Goal: Check status: Check status

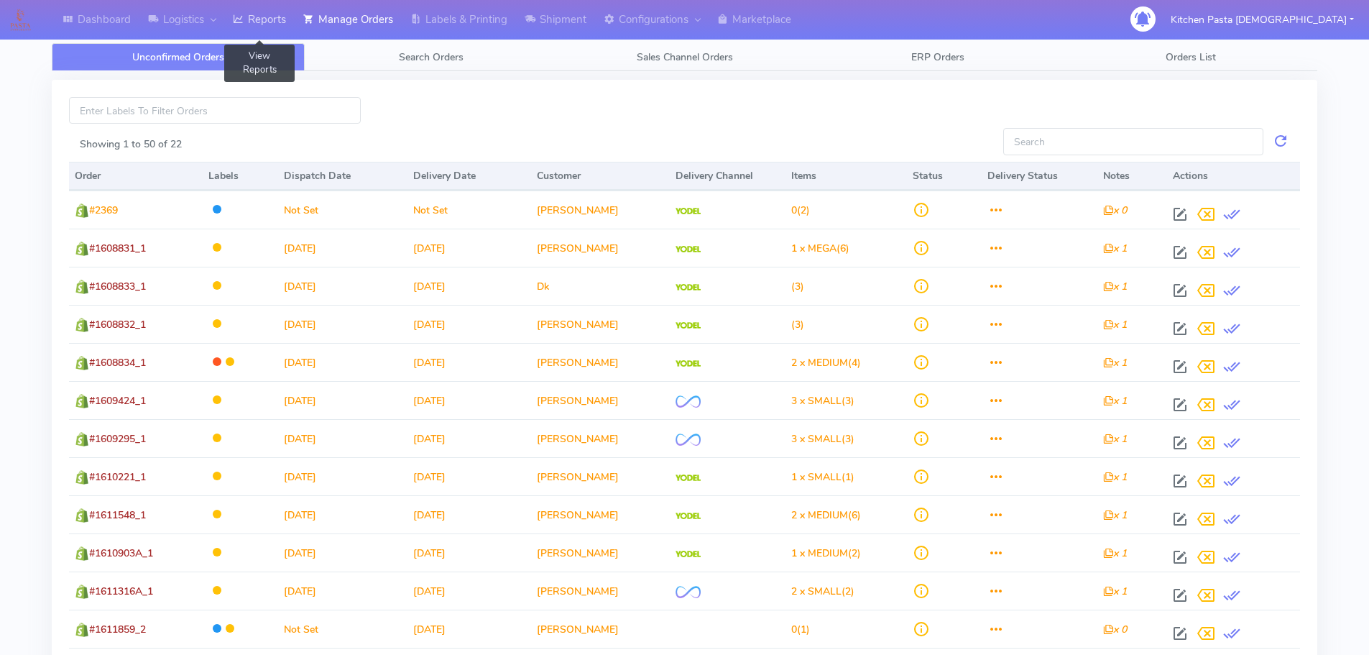
click at [264, 7] on link "Reports" at bounding box center [259, 20] width 70 height 40
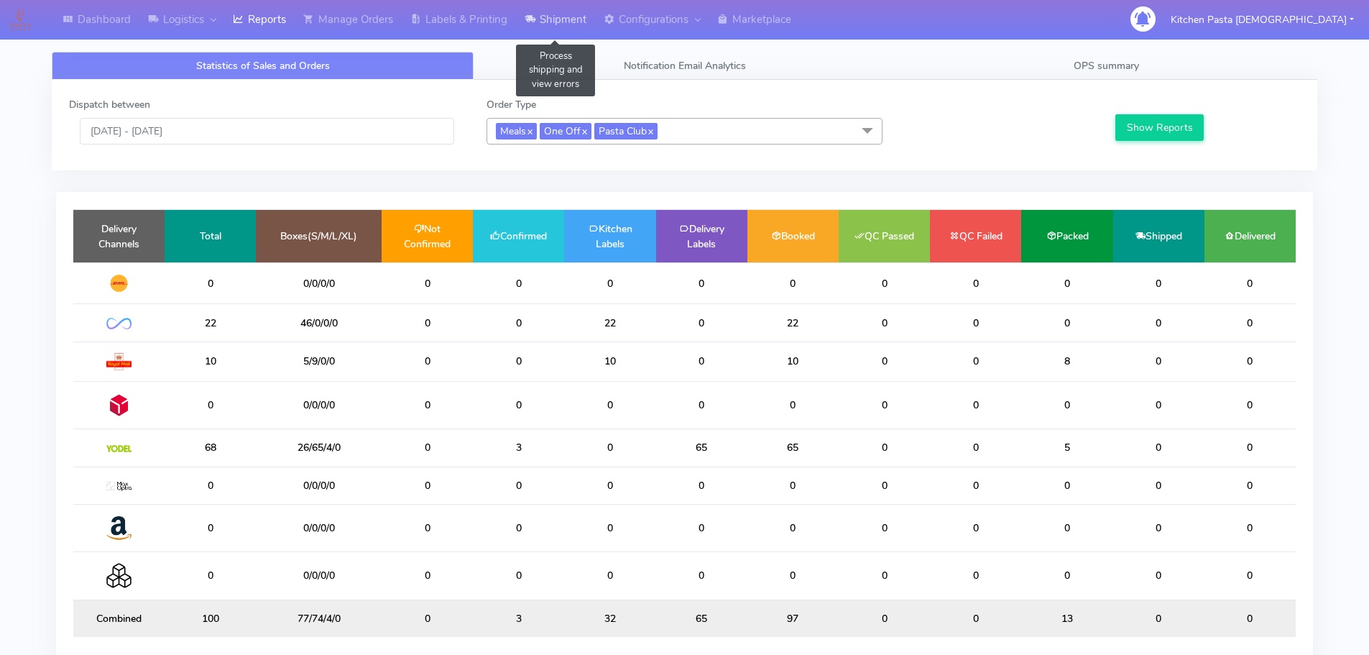
click at [567, 34] on link "Shipment" at bounding box center [555, 20] width 79 height 40
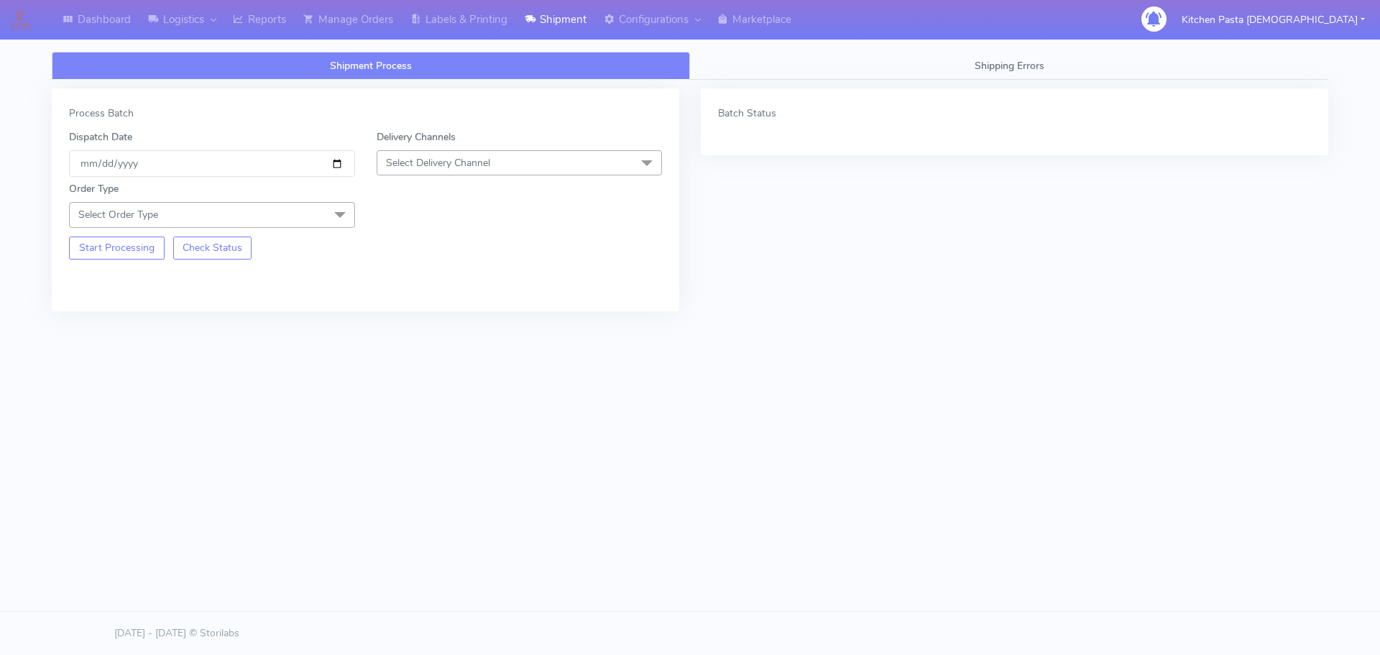
click at [474, 162] on span "Select Delivery Channel" at bounding box center [438, 163] width 104 height 14
click at [419, 323] on div "Yodel" at bounding box center [519, 324] width 270 height 15
click at [327, 213] on span at bounding box center [340, 215] width 29 height 27
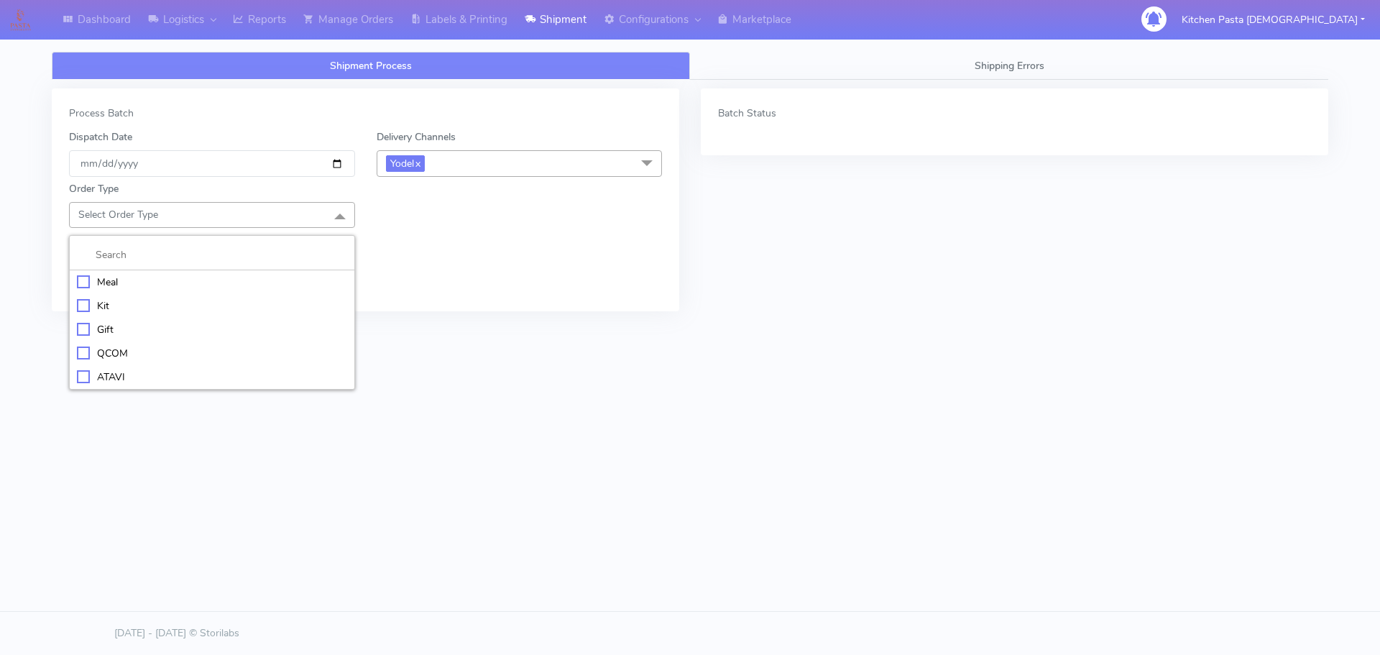
click at [205, 286] on div "Meal" at bounding box center [212, 282] width 270 height 15
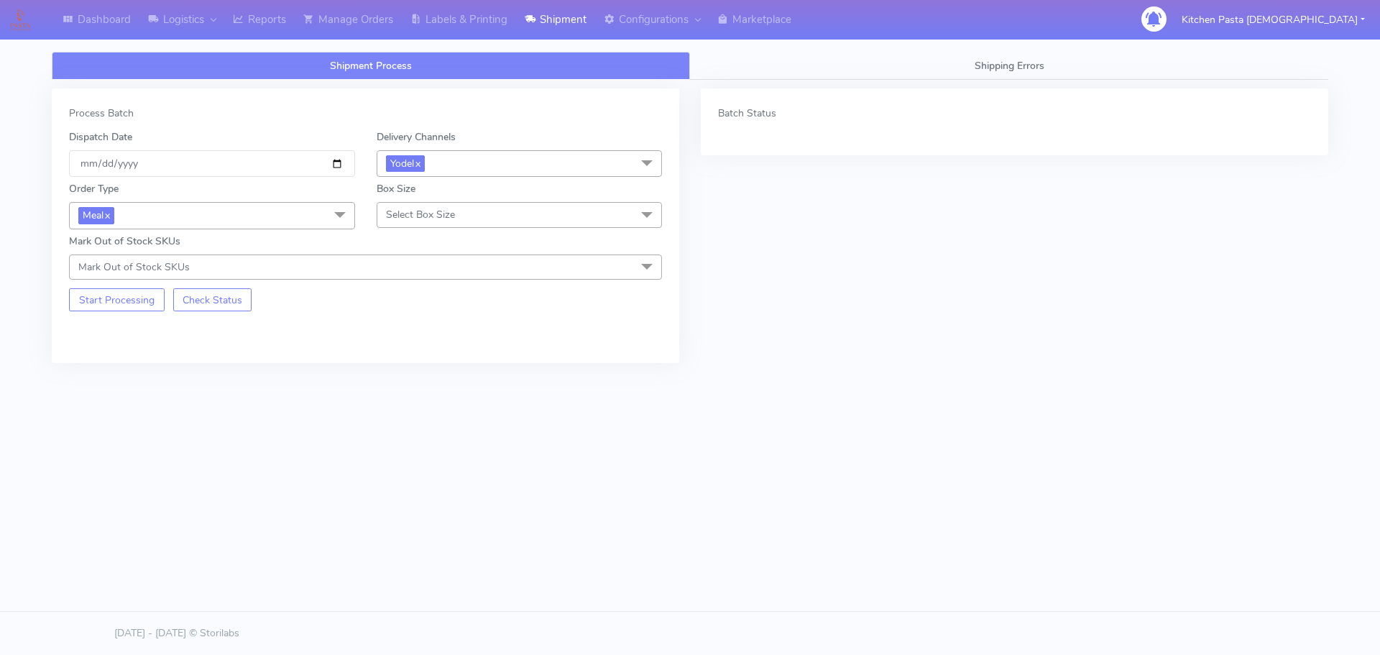
click at [418, 213] on span "Select Box Size" at bounding box center [420, 215] width 69 height 14
click at [401, 323] on div "Medium" at bounding box center [519, 329] width 270 height 15
click at [118, 294] on button "Start Processing" at bounding box center [117, 299] width 96 height 23
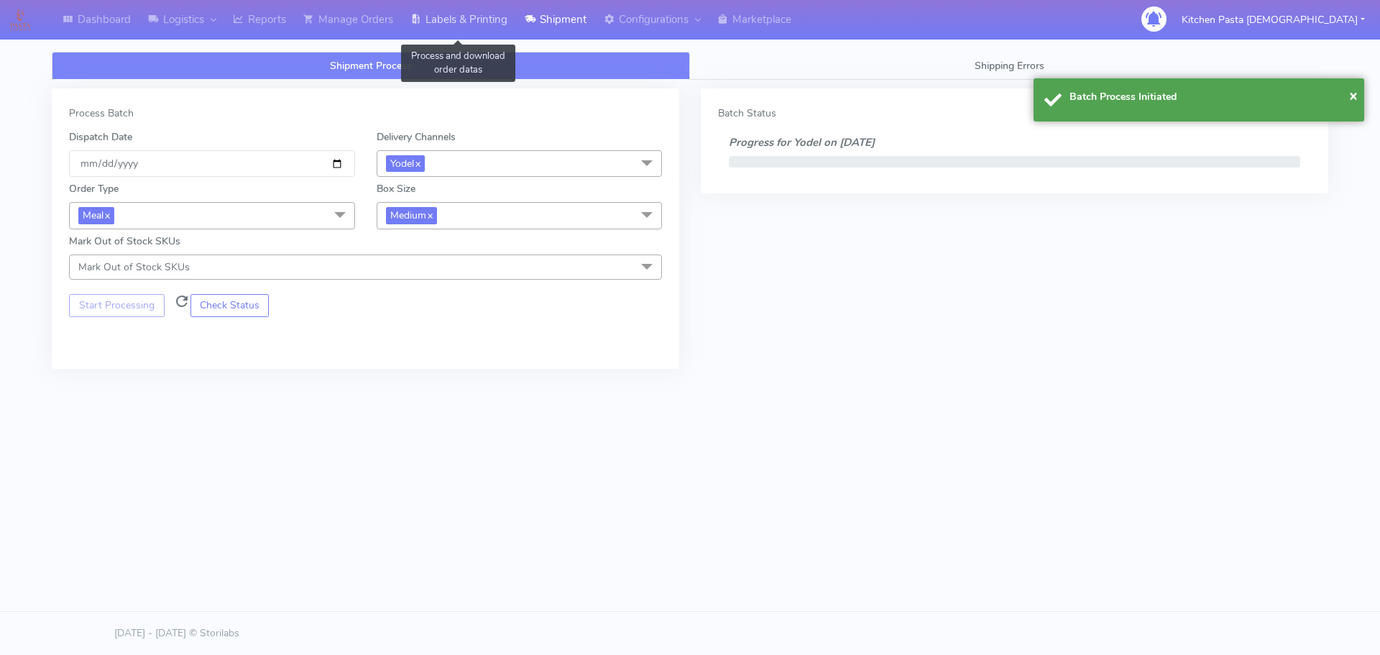
click at [451, 11] on link "Labels & Printing" at bounding box center [459, 20] width 114 height 40
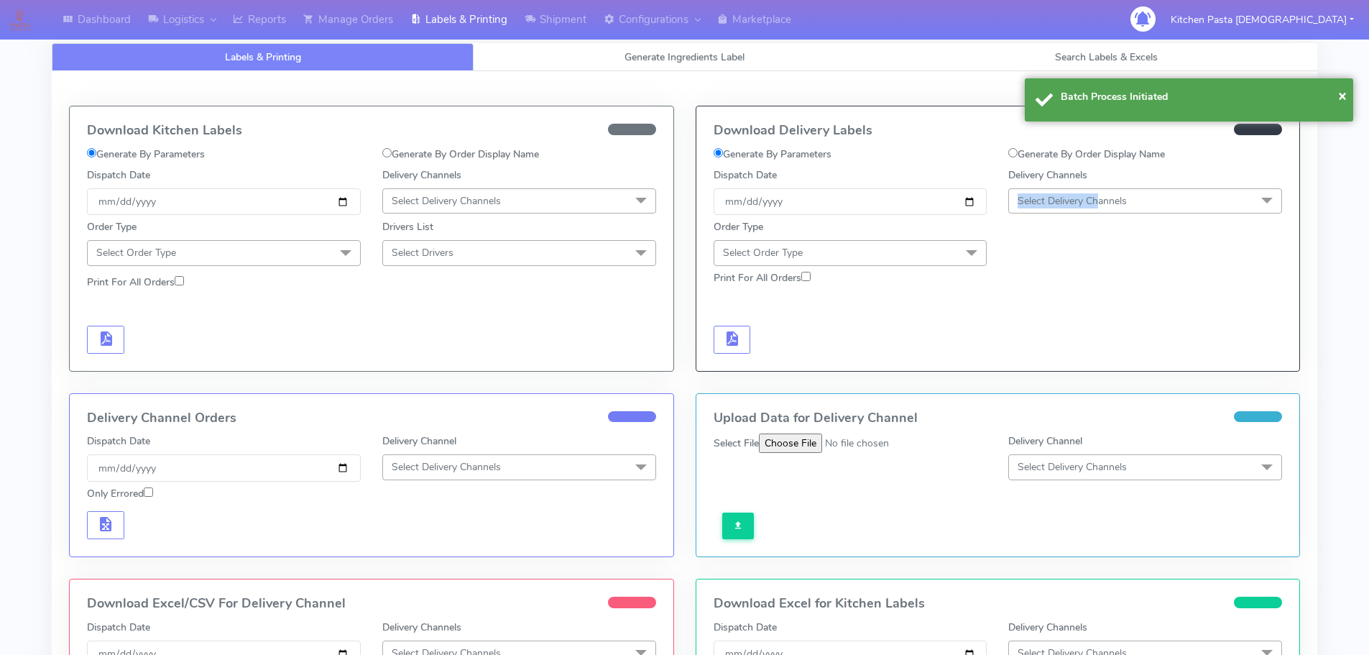
drag, startPoint x: 1100, startPoint y: 188, endPoint x: 1099, endPoint y: 180, distance: 7.9
click at [1100, 181] on div "Delivery Channels Select Delivery Channels DHL OnFleet Royal Mail DPD Yodel Max…" at bounding box center [1144, 190] width 295 height 47
click at [1182, 198] on span "Select Delivery Channels" at bounding box center [1145, 200] width 274 height 25
click at [1071, 362] on div "Yodel" at bounding box center [1145, 362] width 258 height 15
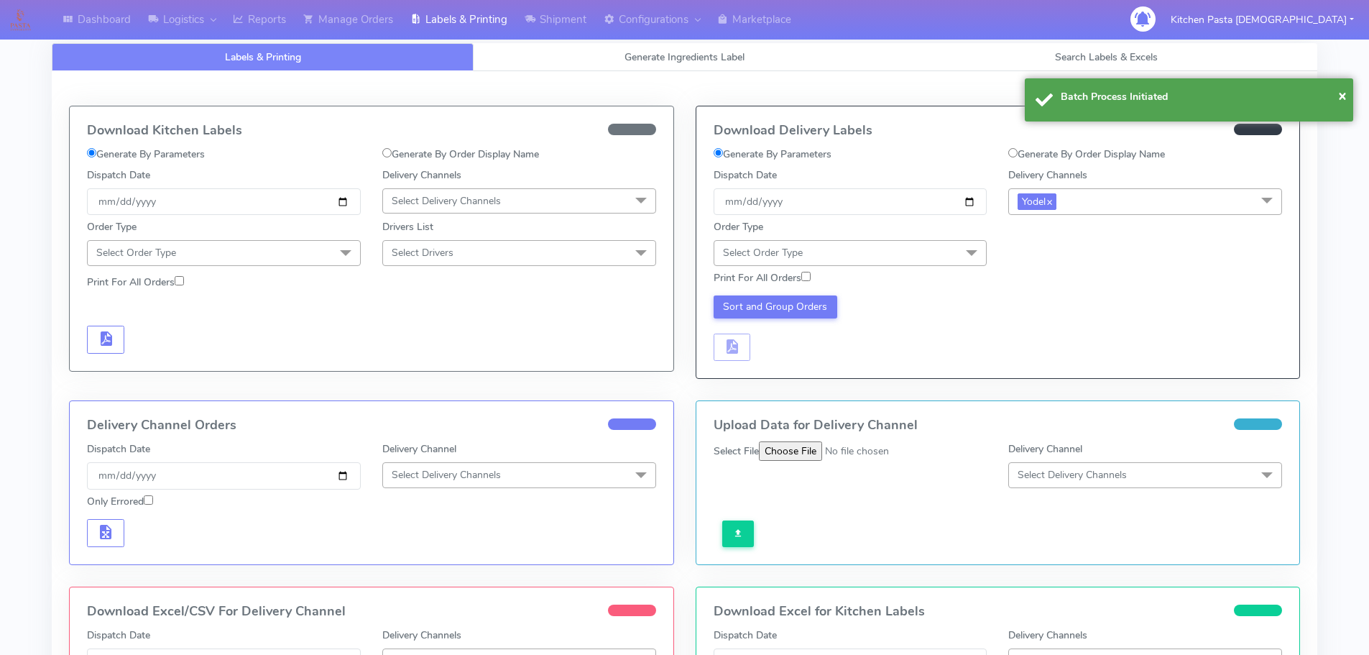
click at [974, 252] on span at bounding box center [971, 253] width 29 height 27
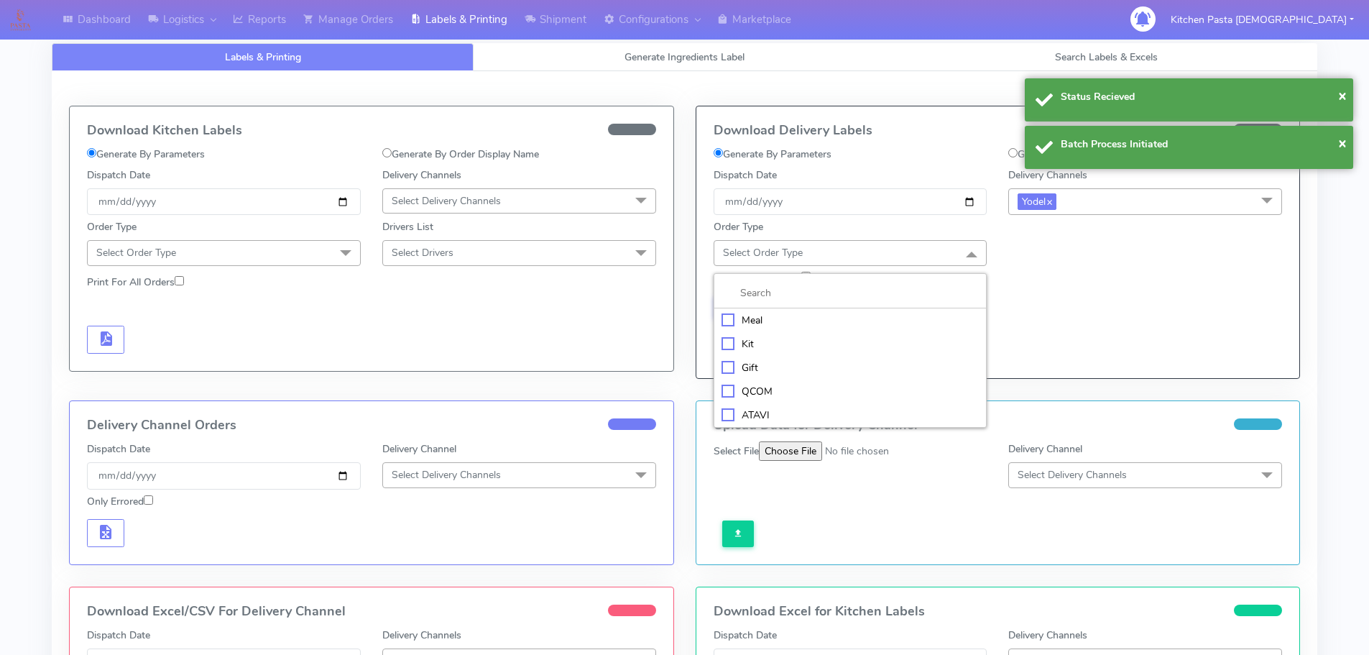
click at [737, 318] on div "Meal" at bounding box center [850, 320] width 258 height 15
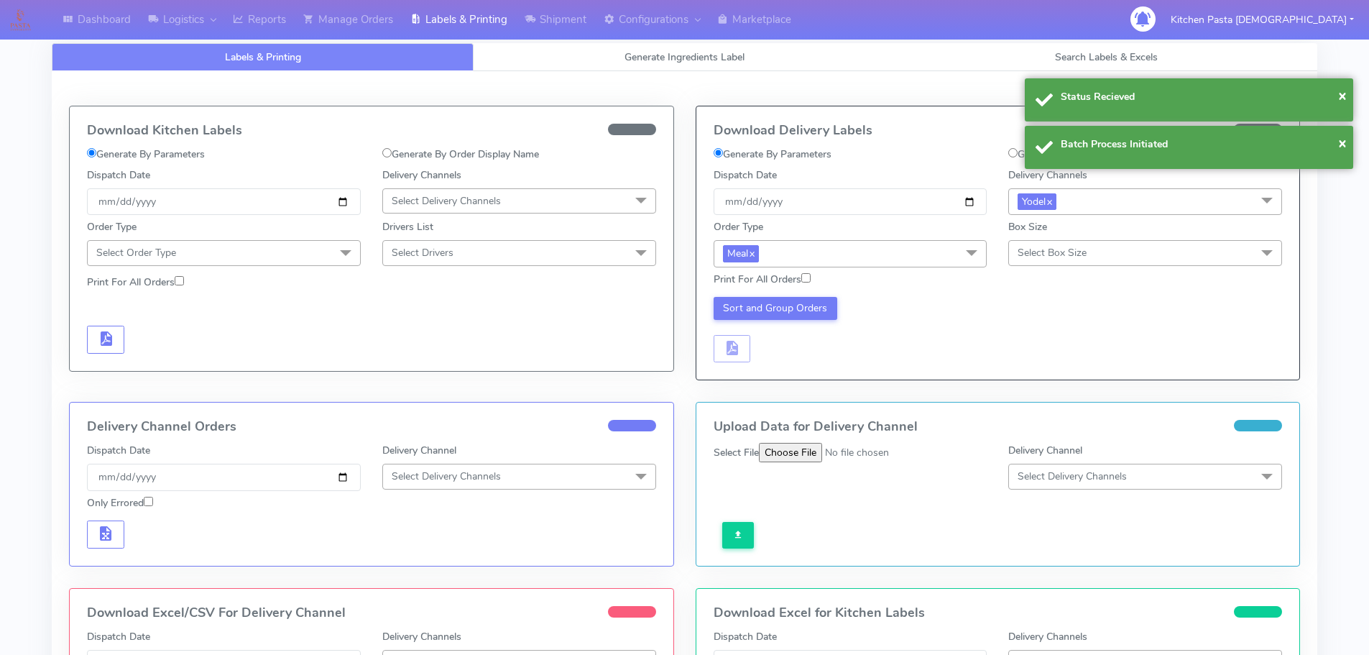
click at [1174, 252] on span "Select Box Size" at bounding box center [1145, 252] width 274 height 25
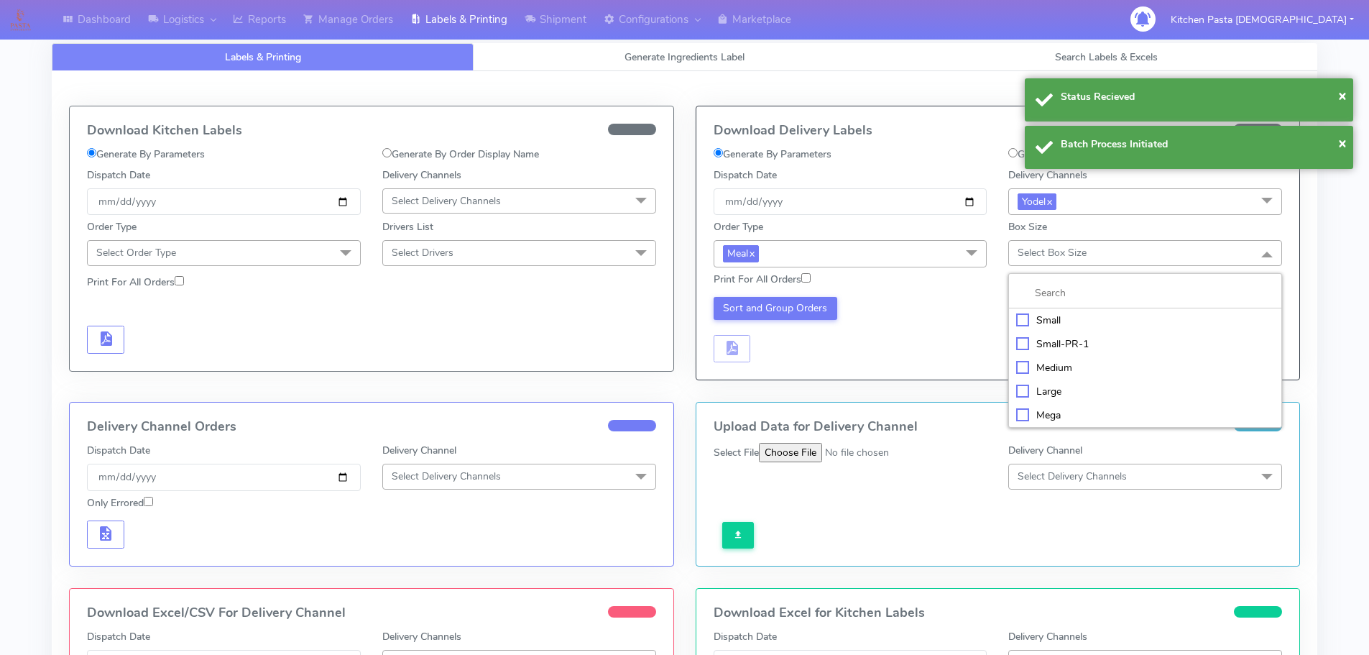
click at [1043, 368] on div "Medium" at bounding box center [1145, 367] width 258 height 15
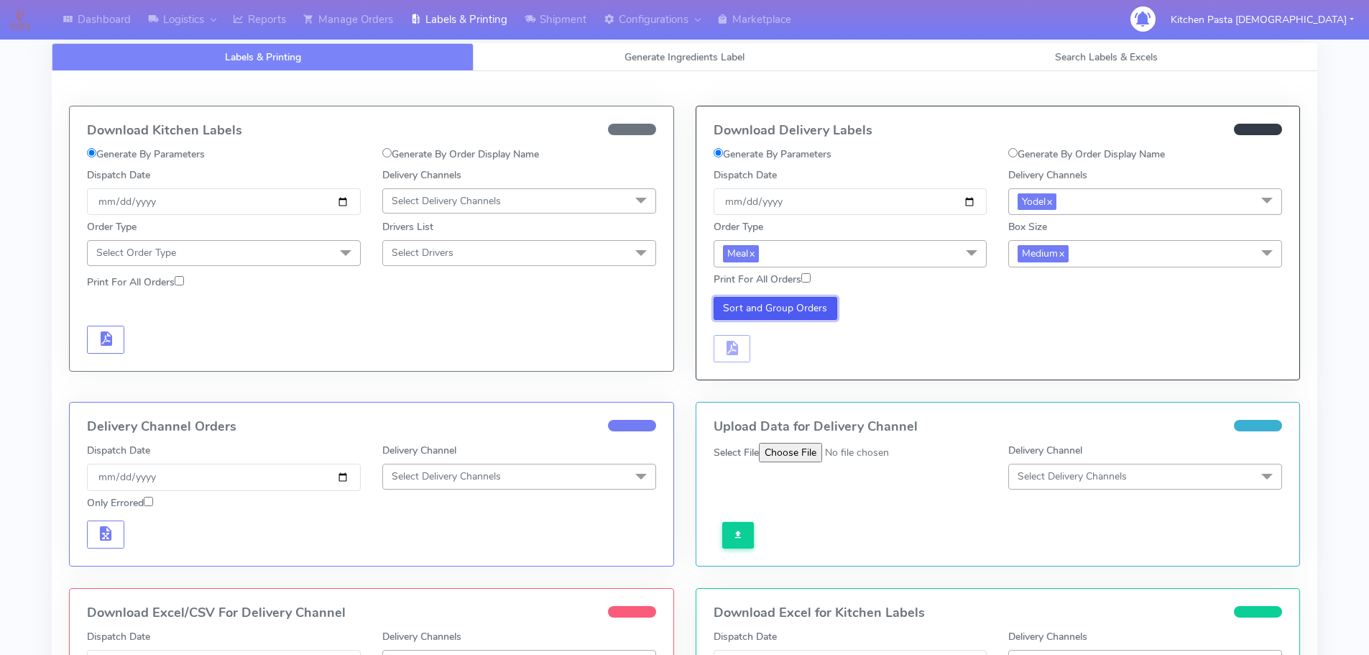
click at [761, 311] on button "Sort and Group Orders" at bounding box center [776, 308] width 124 height 23
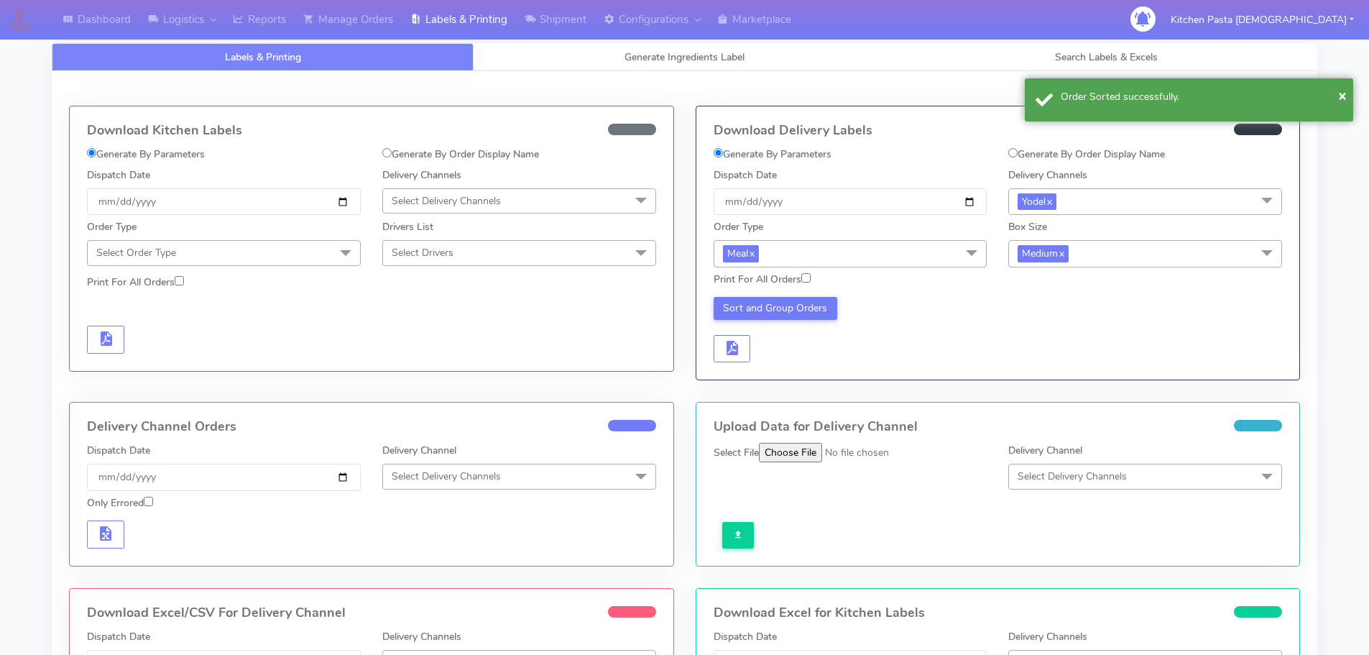
click at [752, 340] on div "Sort and Group Orders" at bounding box center [850, 330] width 295 height 66
click at [732, 344] on span "button" at bounding box center [731, 351] width 17 height 14
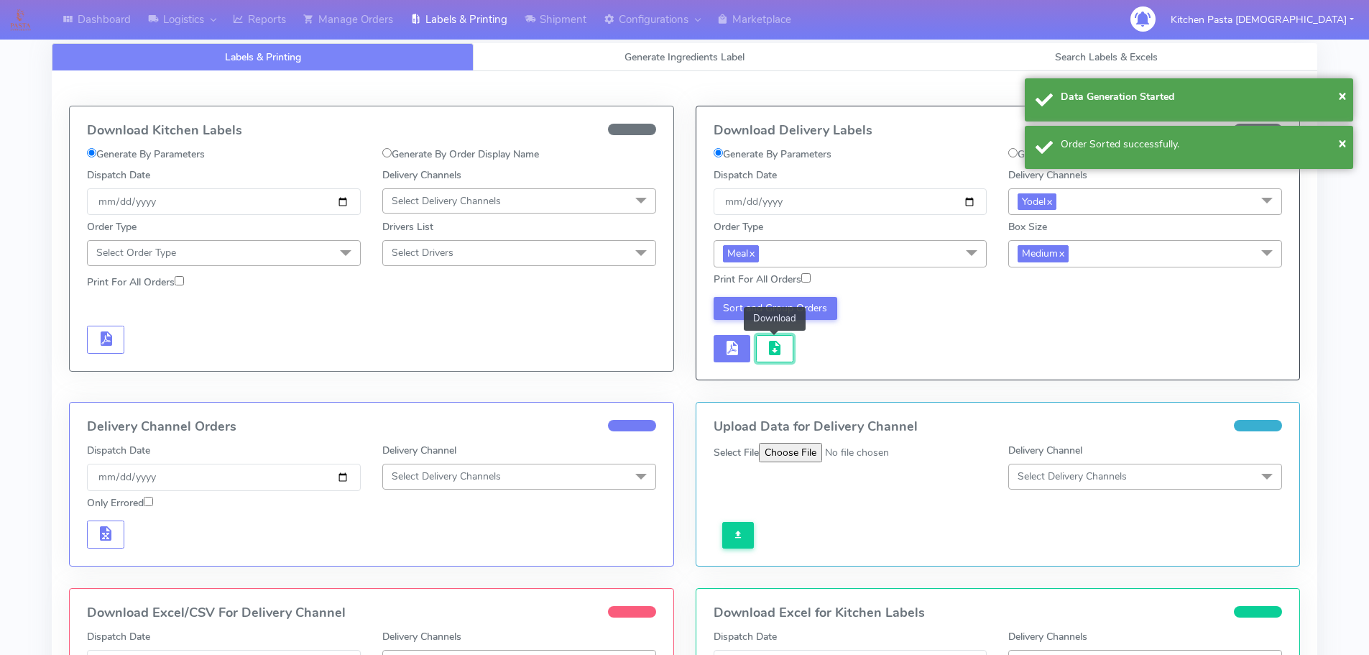
click at [764, 342] on button "button" at bounding box center [774, 349] width 37 height 28
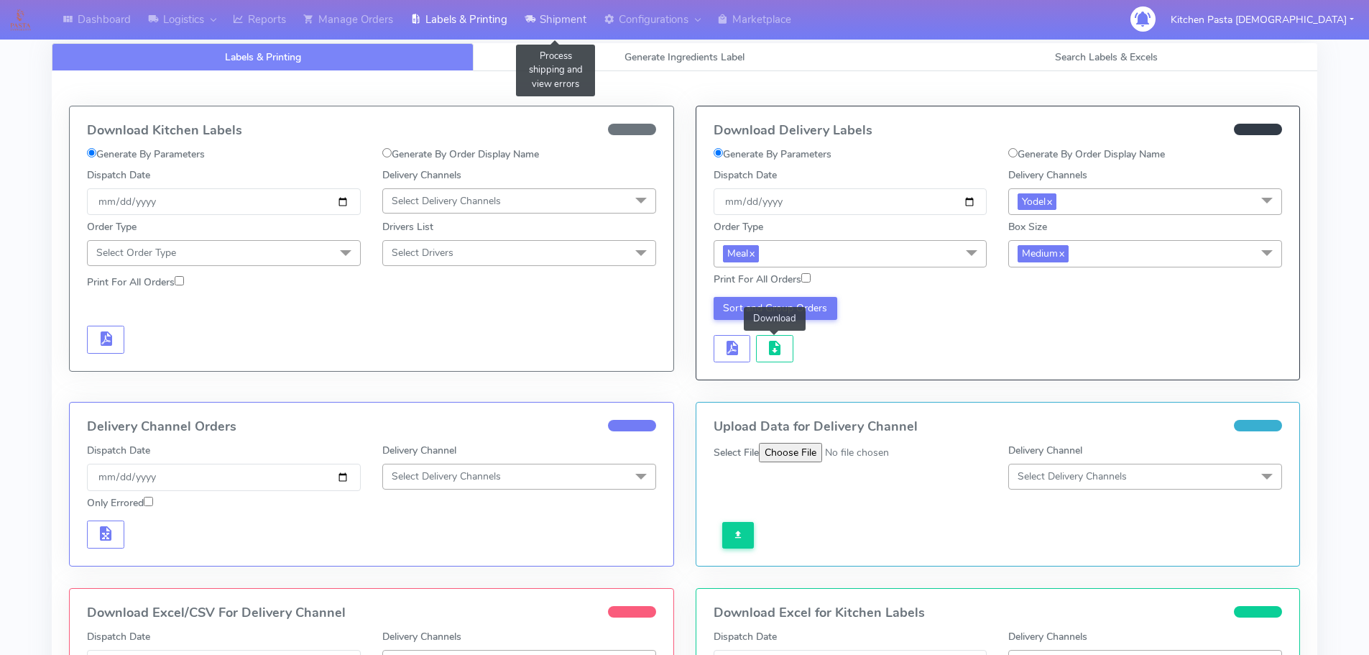
click at [567, 15] on link "Shipment" at bounding box center [555, 20] width 79 height 40
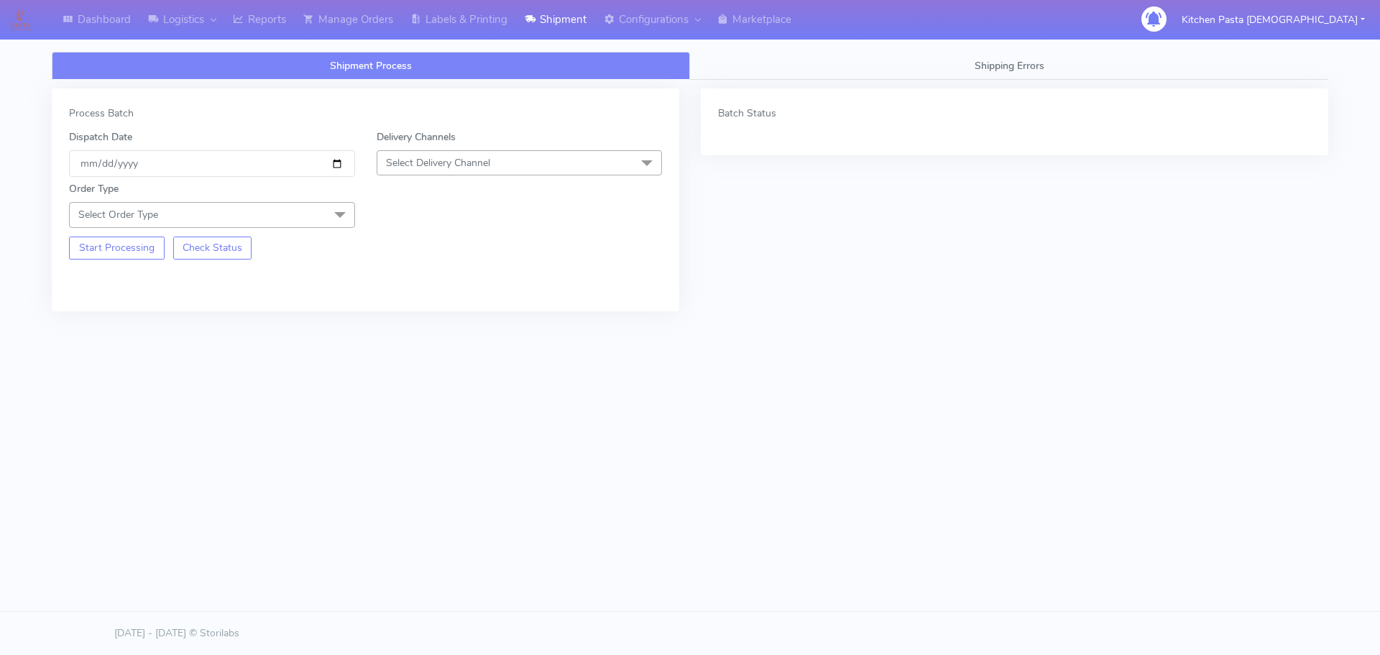
drag, startPoint x: 535, startPoint y: 165, endPoint x: 479, endPoint y: 232, distance: 87.7
click at [535, 165] on span "Select Delivery Channel" at bounding box center [520, 162] width 286 height 25
click at [431, 315] on li "Yodel" at bounding box center [519, 325] width 285 height 24
click at [333, 218] on span at bounding box center [340, 215] width 29 height 27
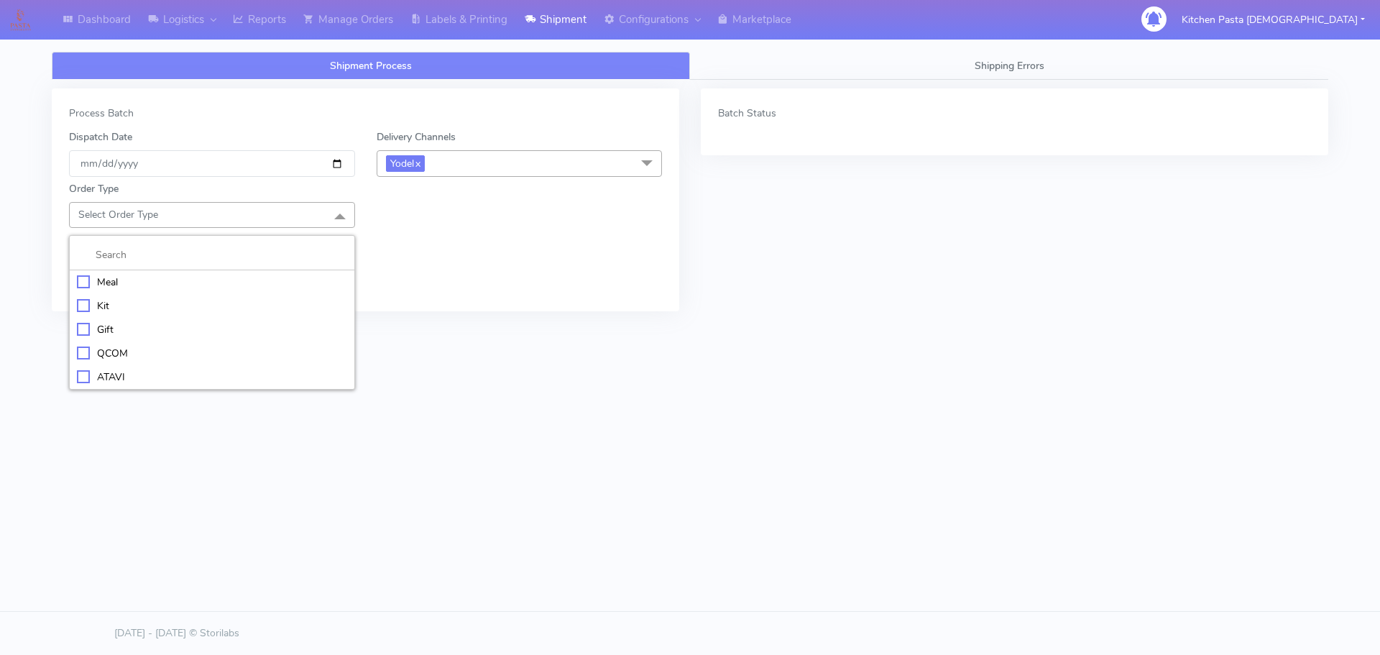
click at [208, 281] on div "Meal" at bounding box center [212, 282] width 270 height 15
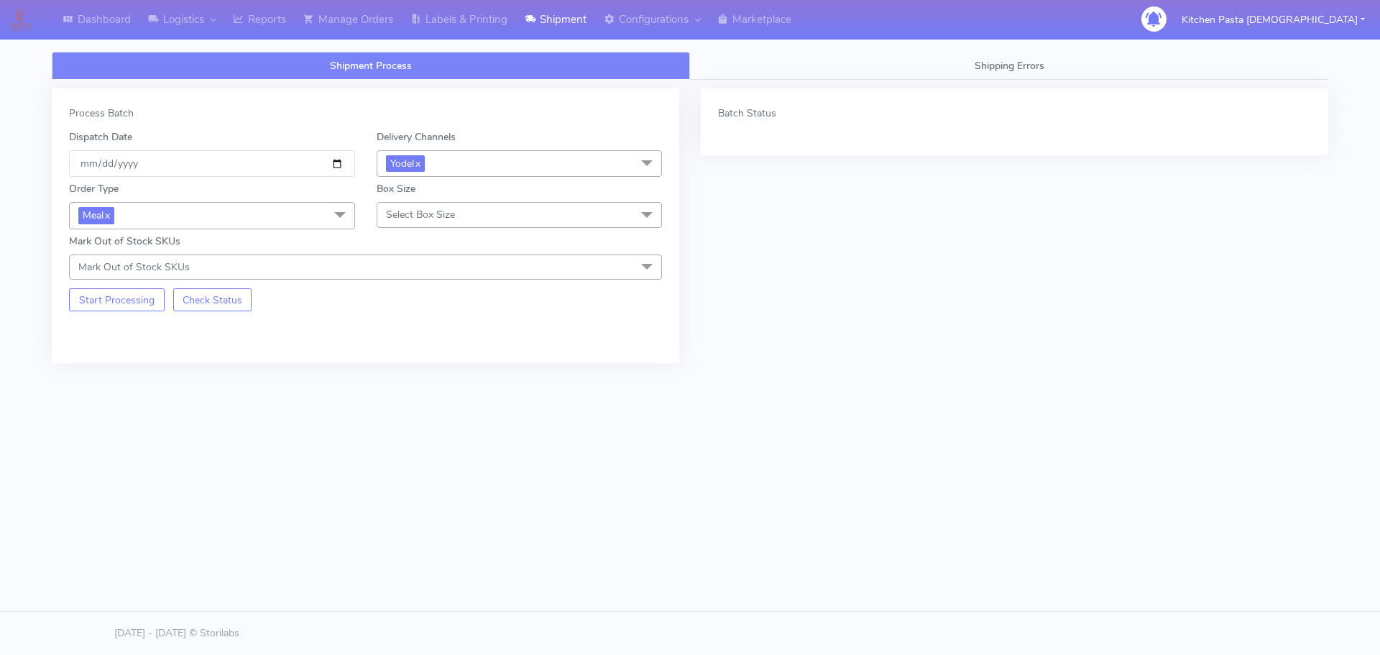
click at [471, 213] on span "Select Box Size" at bounding box center [520, 214] width 286 height 25
click at [438, 280] on div "Small" at bounding box center [519, 282] width 270 height 15
click at [145, 298] on button "Start Processing" at bounding box center [117, 299] width 96 height 23
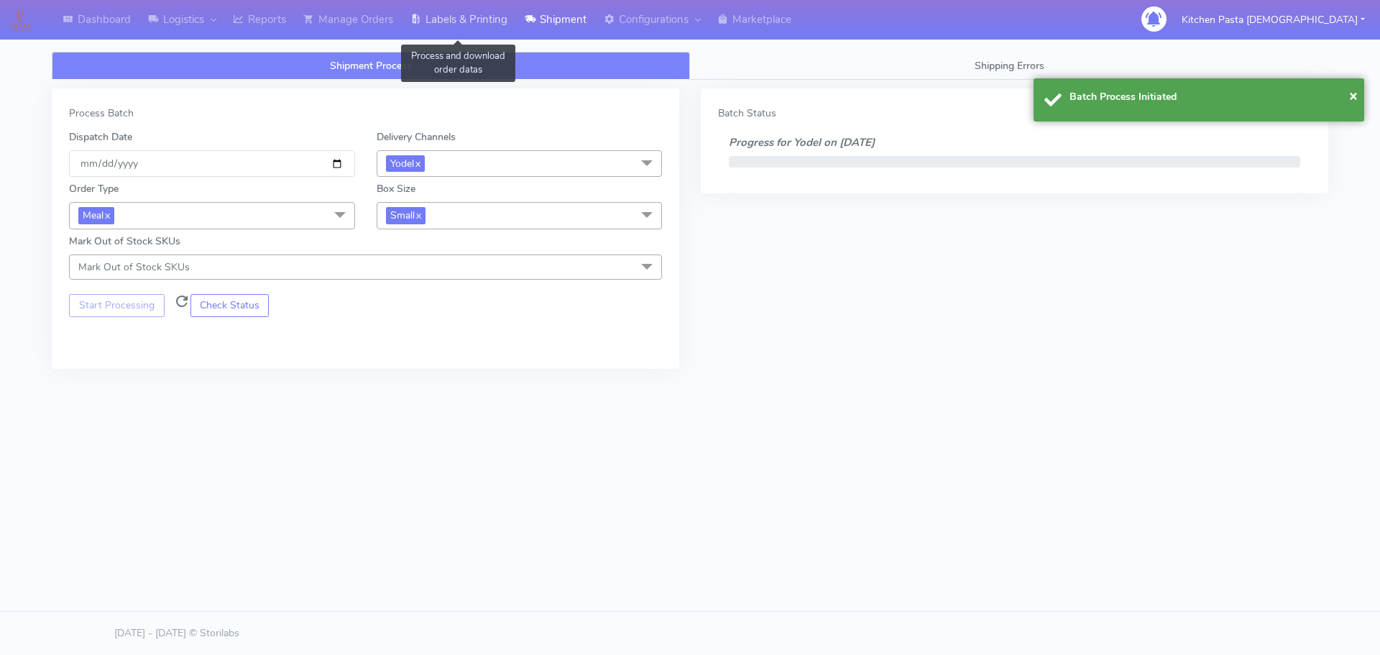
click at [443, 22] on link "Labels & Printing" at bounding box center [459, 20] width 114 height 40
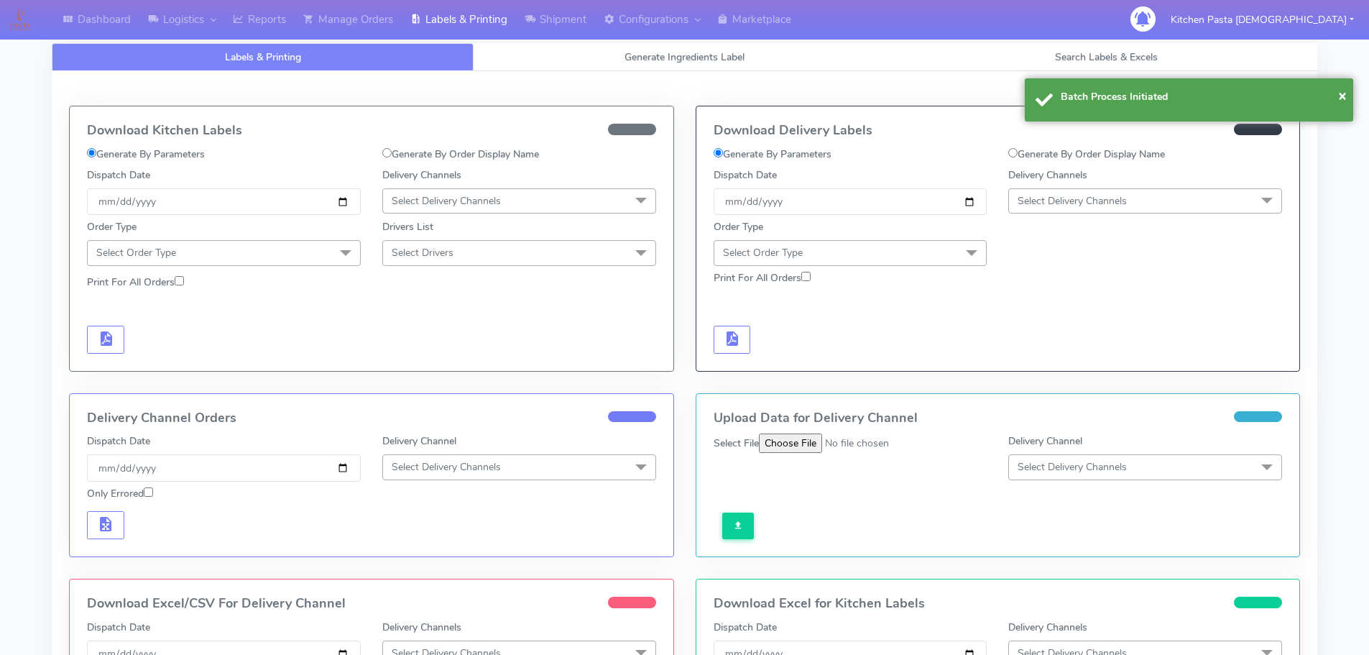
click at [1048, 204] on span "Select Delivery Channels" at bounding box center [1072, 201] width 109 height 14
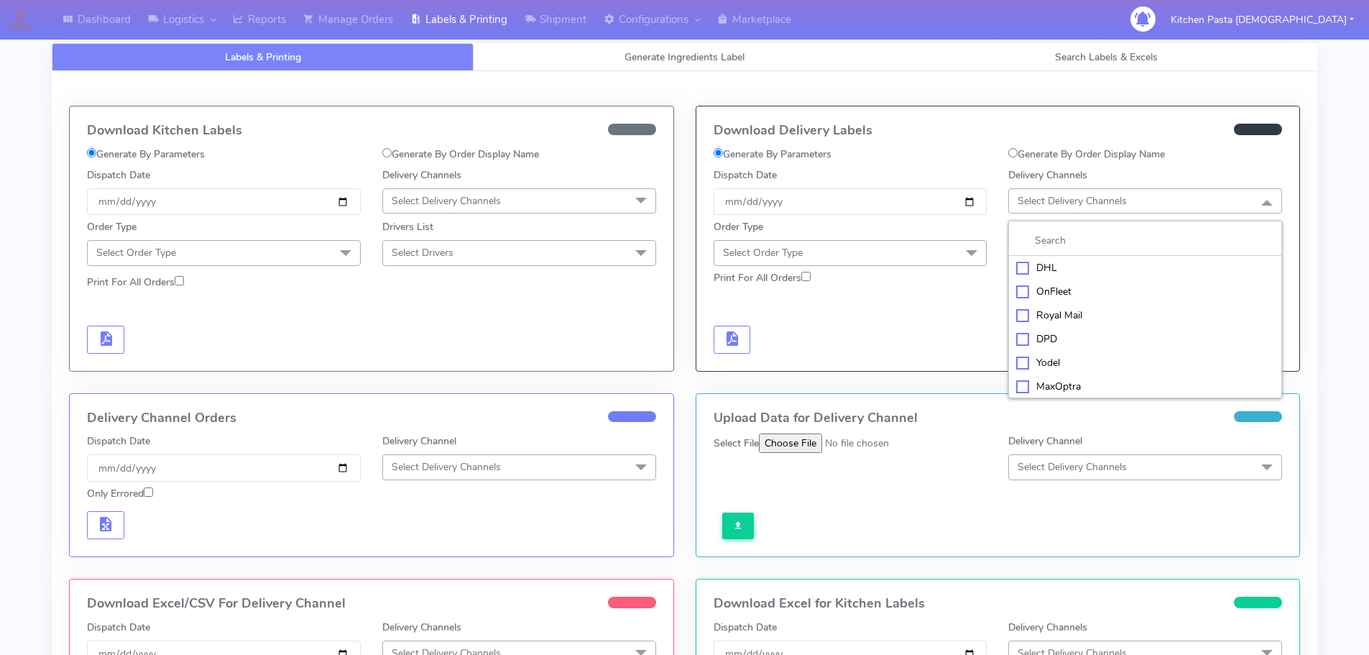
click at [1051, 358] on div "Yodel" at bounding box center [1145, 362] width 258 height 15
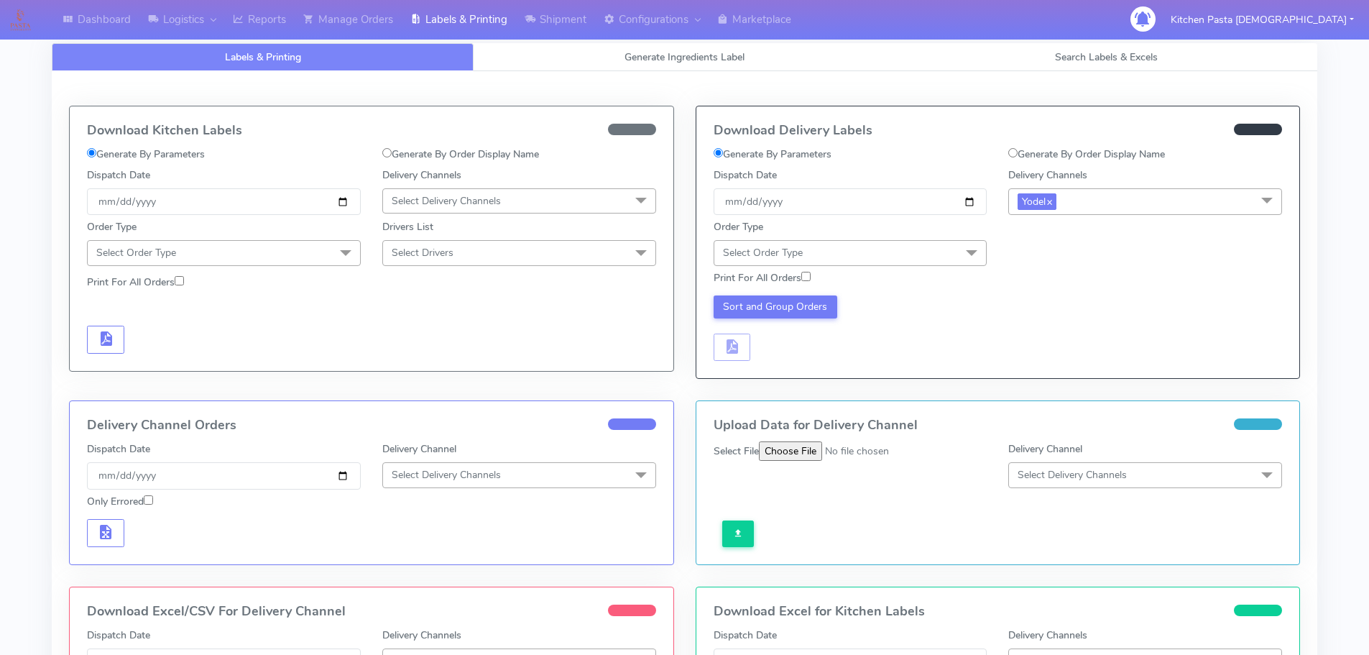
click at [910, 249] on span "Select Order Type" at bounding box center [851, 252] width 274 height 25
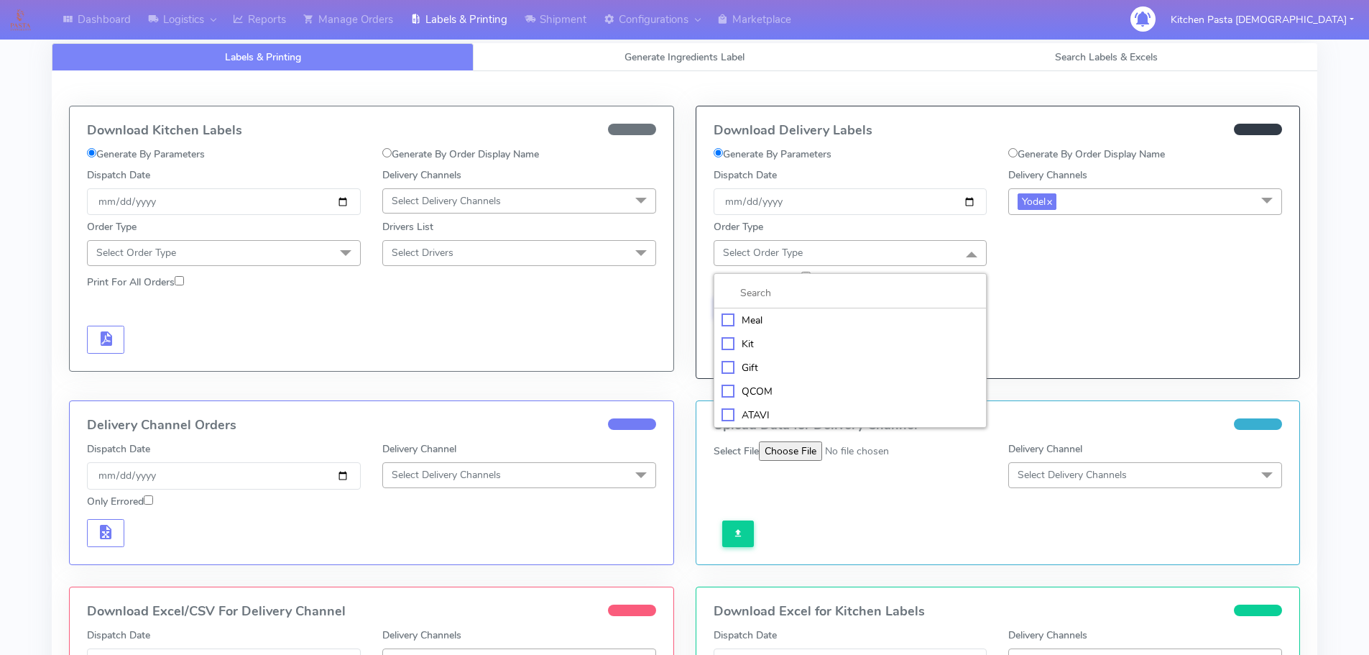
drag, startPoint x: 845, startPoint y: 328, endPoint x: 858, endPoint y: 318, distance: 16.4
click at [847, 328] on li "Meal" at bounding box center [850, 320] width 272 height 24
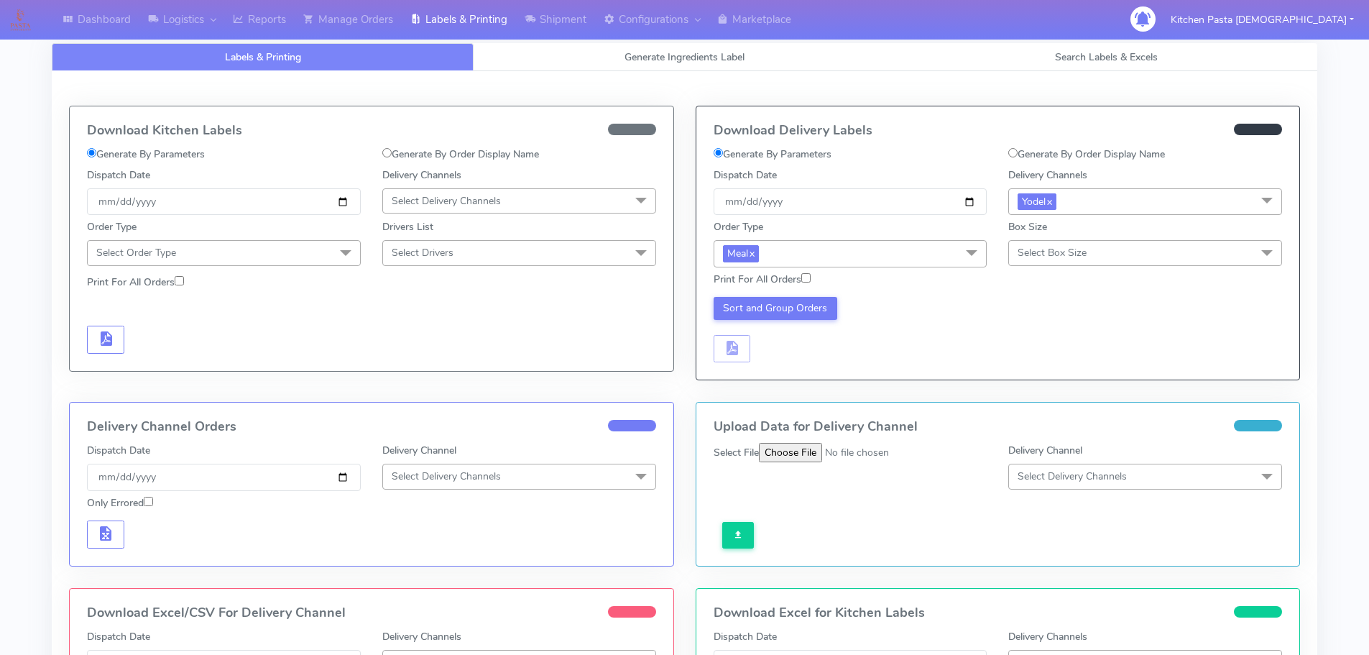
click at [1049, 251] on span "Select Box Size" at bounding box center [1052, 253] width 69 height 14
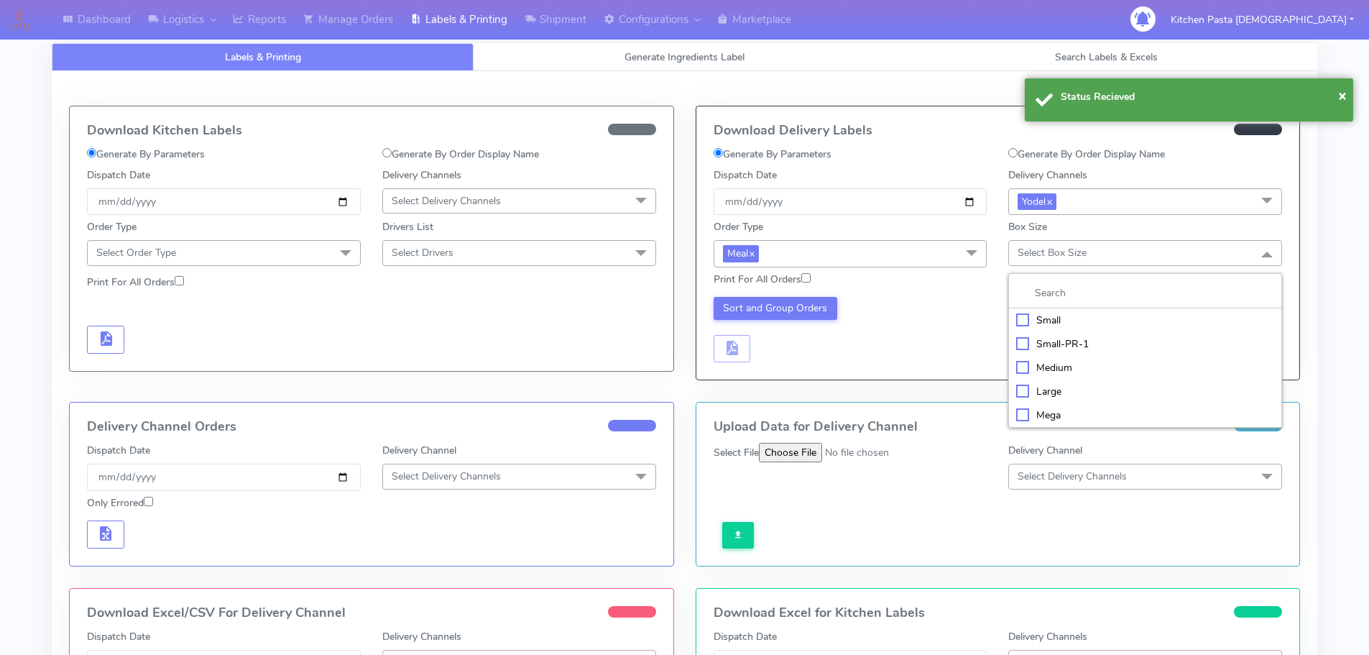
drag, startPoint x: 1047, startPoint y: 323, endPoint x: 989, endPoint y: 308, distance: 60.3
click at [1048, 323] on div "Small" at bounding box center [1145, 320] width 258 height 15
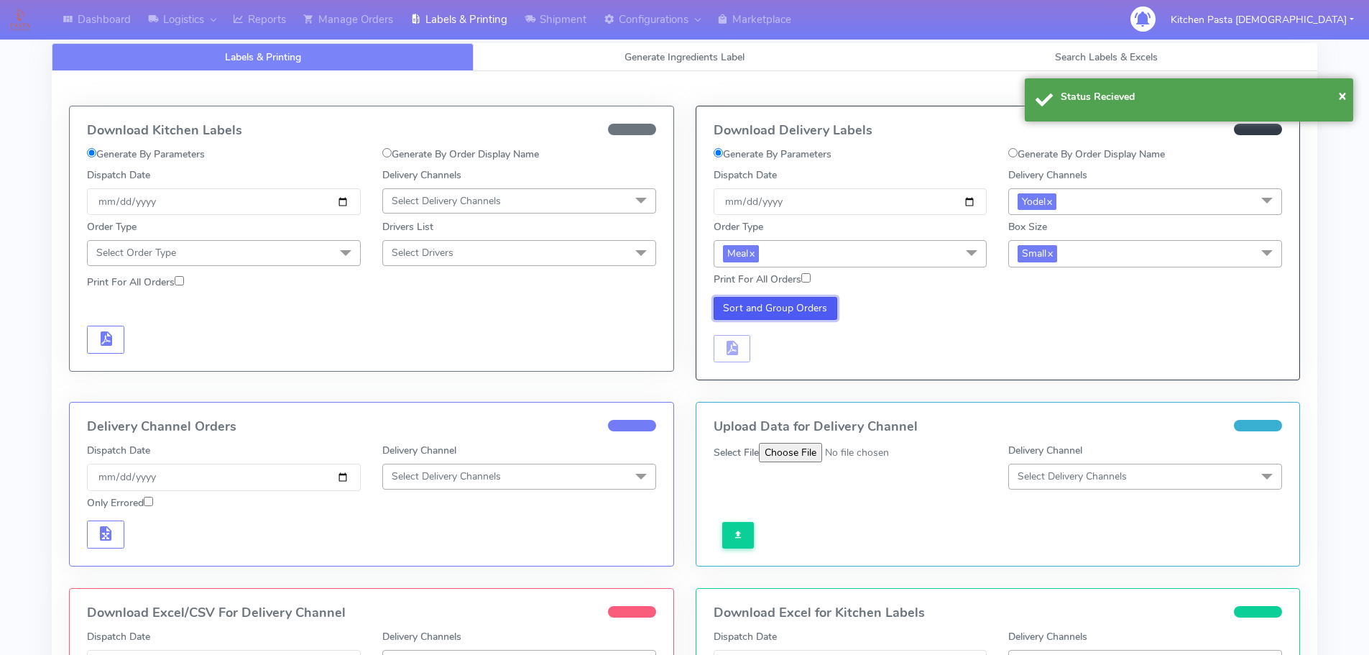
click at [801, 306] on button "Sort and Group Orders" at bounding box center [776, 308] width 124 height 23
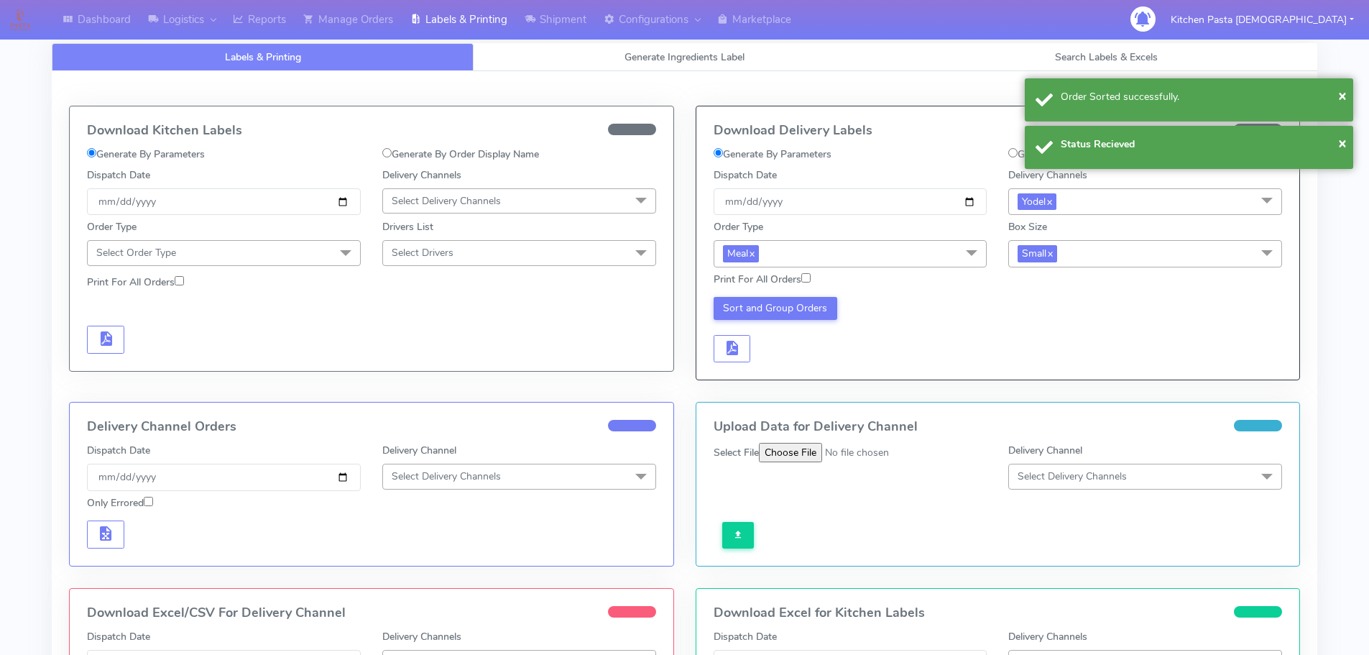
click at [751, 350] on div "Sort and Group Orders" at bounding box center [850, 330] width 295 height 66
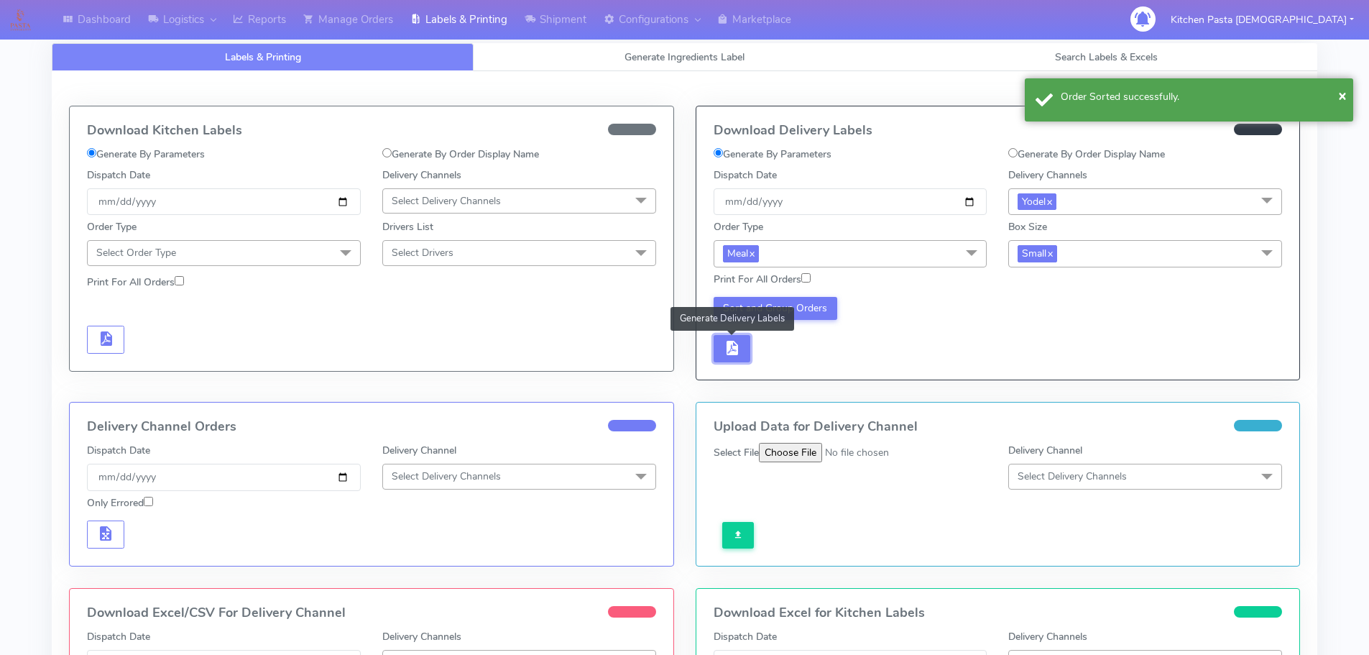
click at [737, 350] on span "button" at bounding box center [731, 351] width 17 height 14
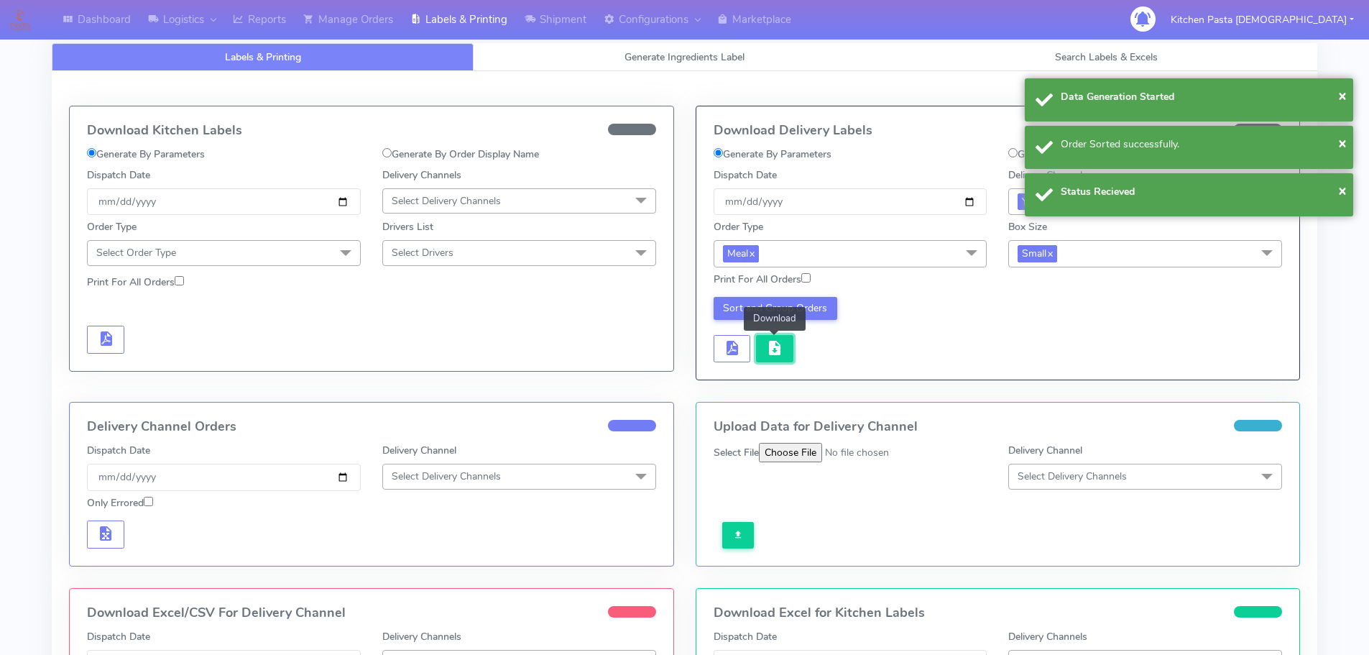
click at [770, 350] on span "button" at bounding box center [774, 351] width 17 height 14
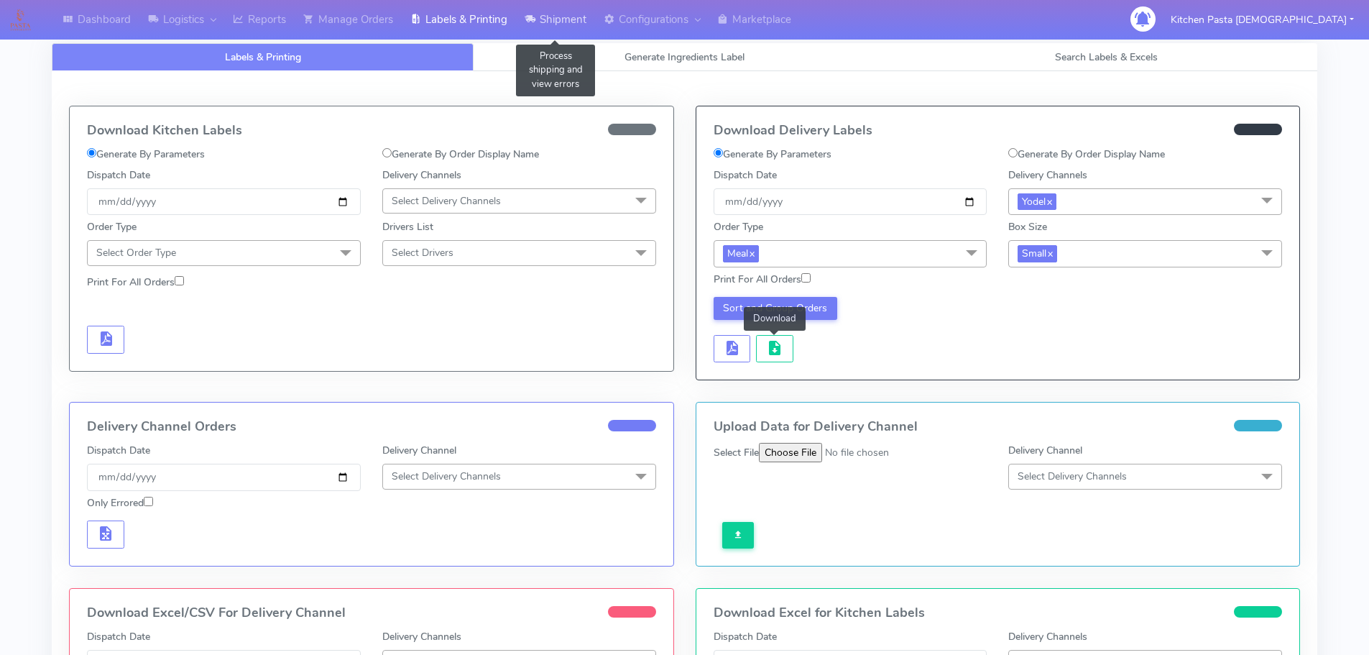
click at [581, 23] on link "Shipment" at bounding box center [555, 20] width 79 height 40
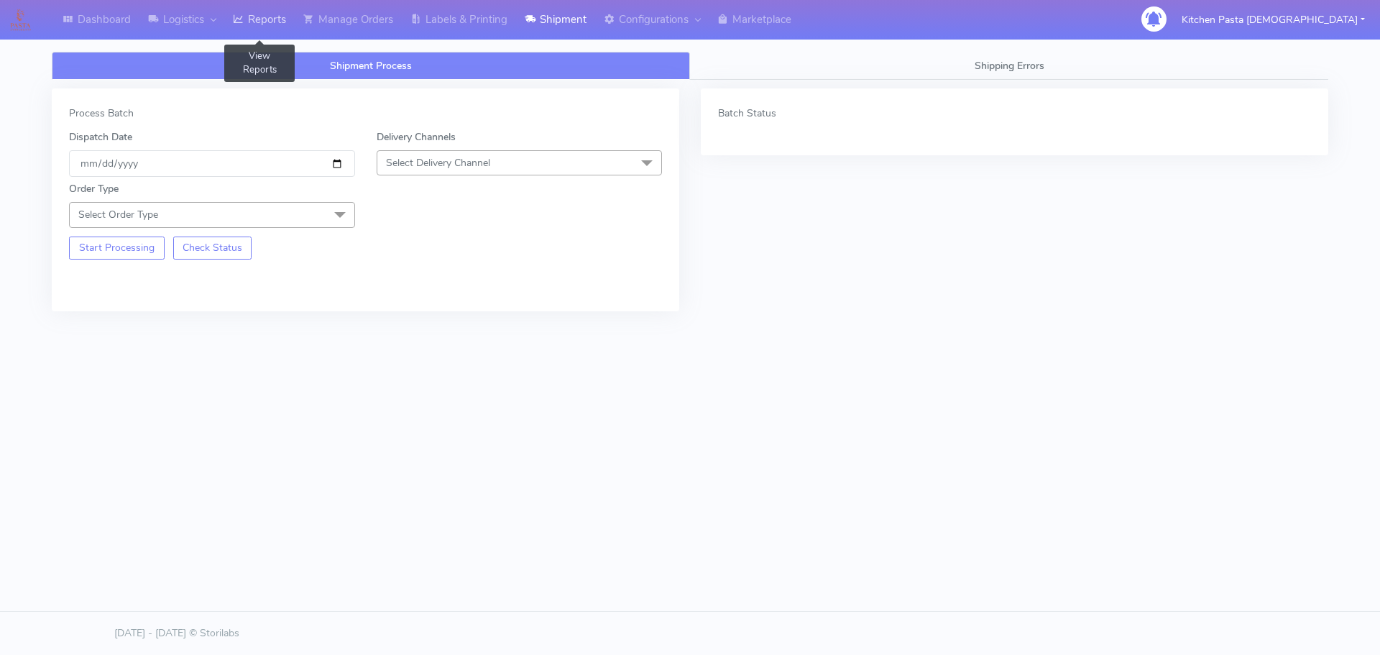
click at [273, 17] on link "Reports" at bounding box center [259, 20] width 70 height 40
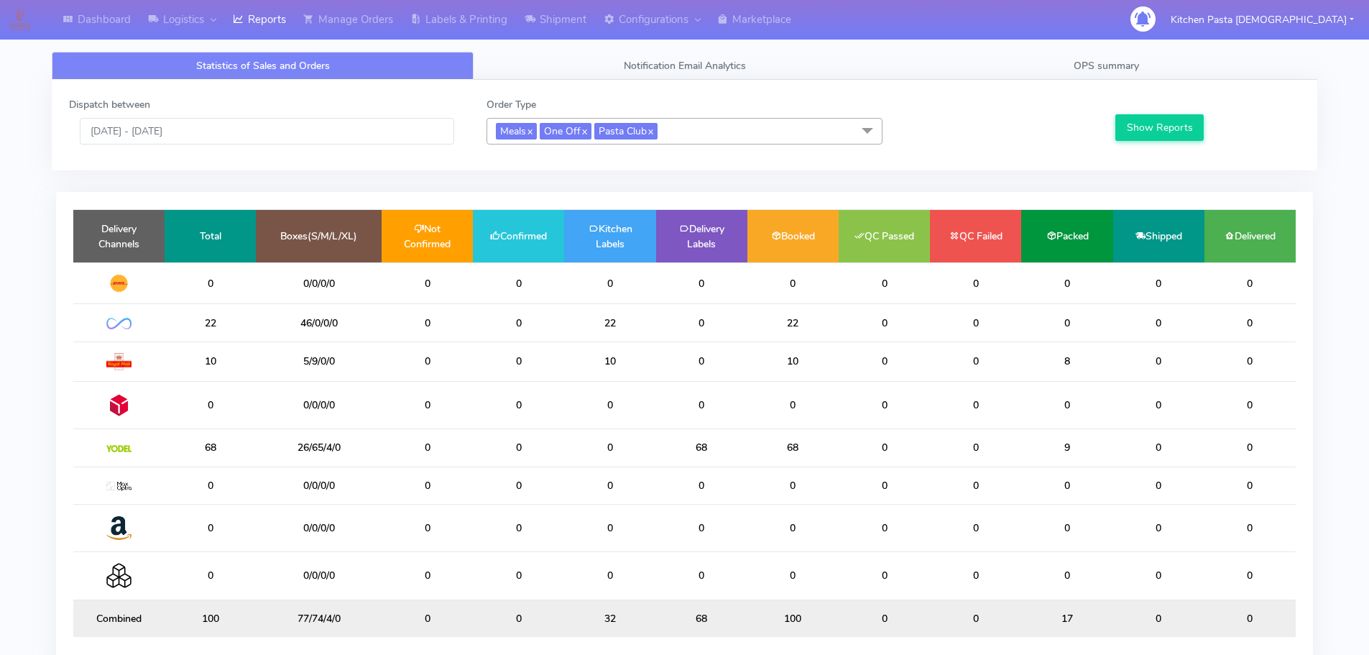
click at [694, 136] on span "Meals x One Off x Pasta Club x" at bounding box center [685, 131] width 396 height 27
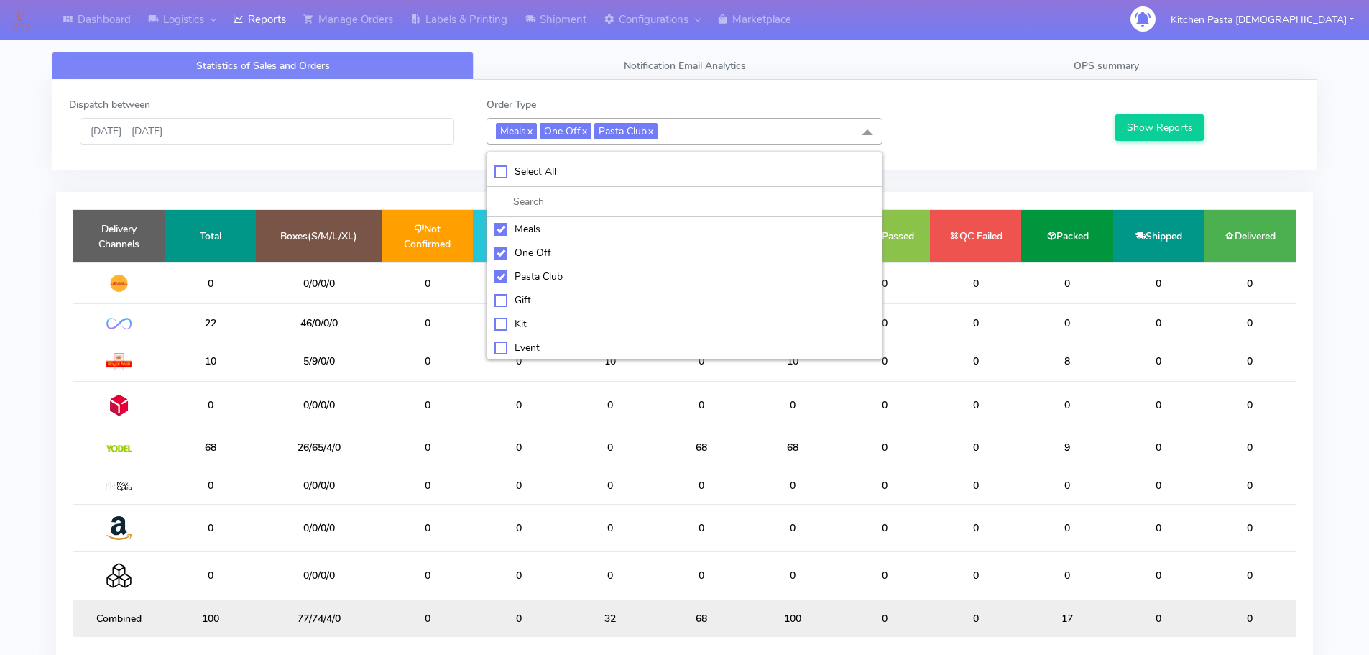
click at [557, 226] on div "Meals" at bounding box center [684, 228] width 380 height 15
checkbox input "false"
drag, startPoint x: 552, startPoint y: 258, endPoint x: 551, endPoint y: 267, distance: 9.4
click at [556, 258] on div "One Off" at bounding box center [684, 252] width 380 height 15
checkbox input "false"
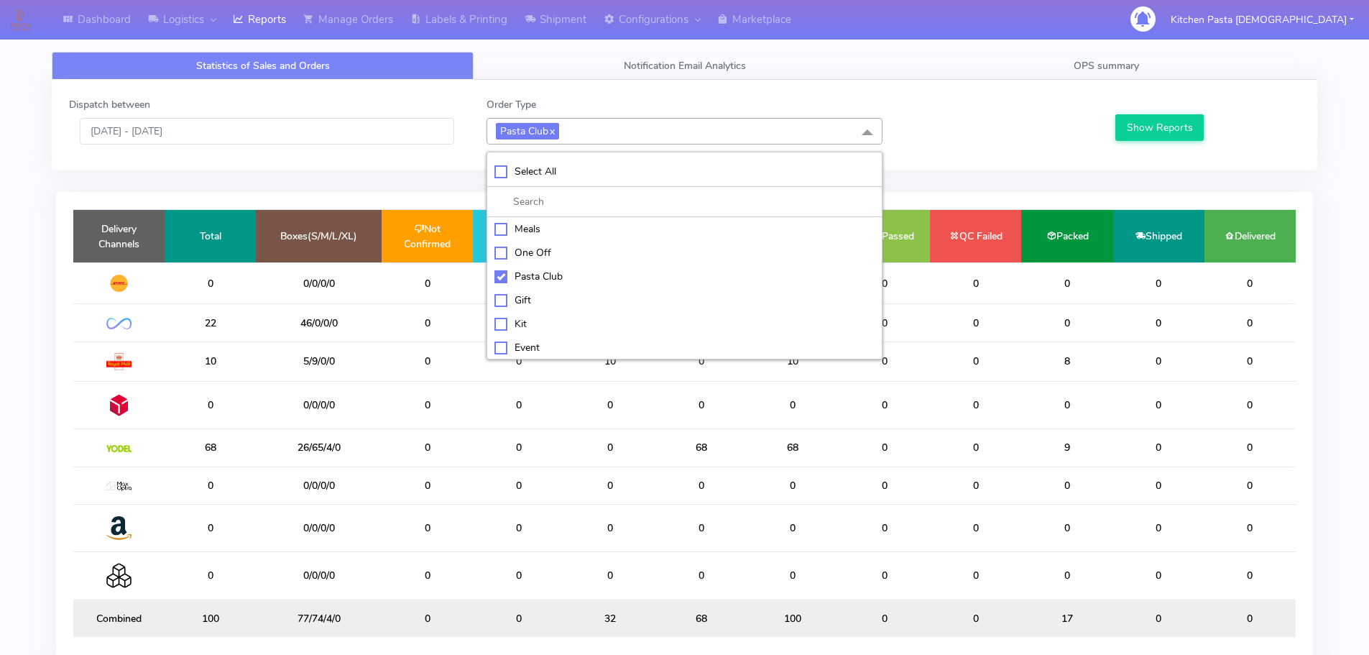
click at [555, 270] on div "Pasta Club" at bounding box center [684, 276] width 380 height 15
checkbox input "false"
drag, startPoint x: 546, startPoint y: 350, endPoint x: 578, endPoint y: 343, distance: 32.4
click at [553, 349] on div "ATAVI" at bounding box center [684, 345] width 380 height 15
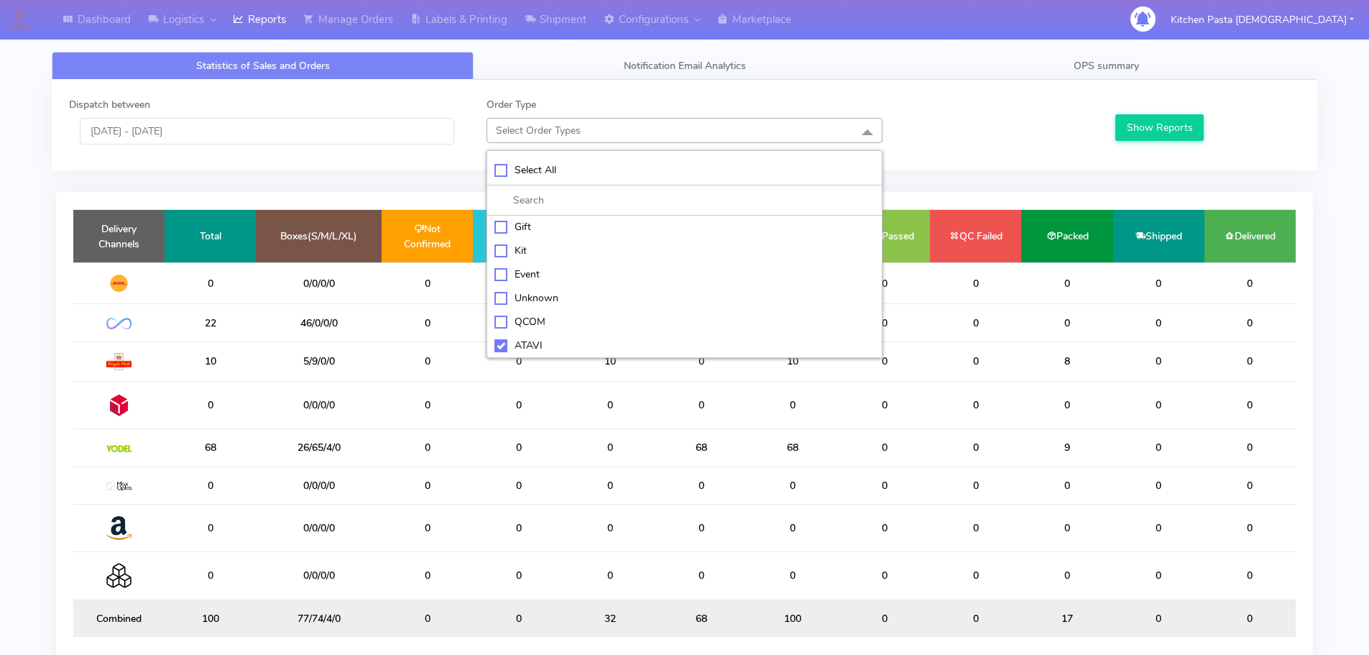
checkbox input "true"
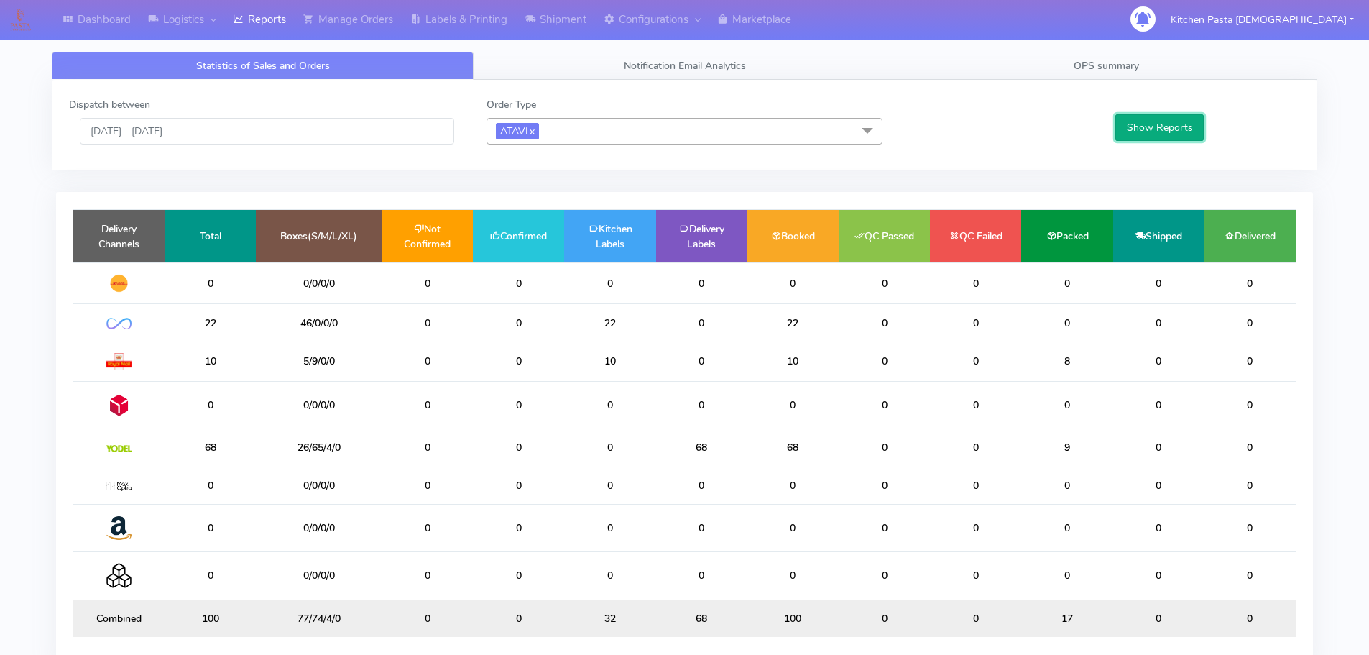
click at [1173, 123] on button "Show Reports" at bounding box center [1159, 127] width 88 height 27
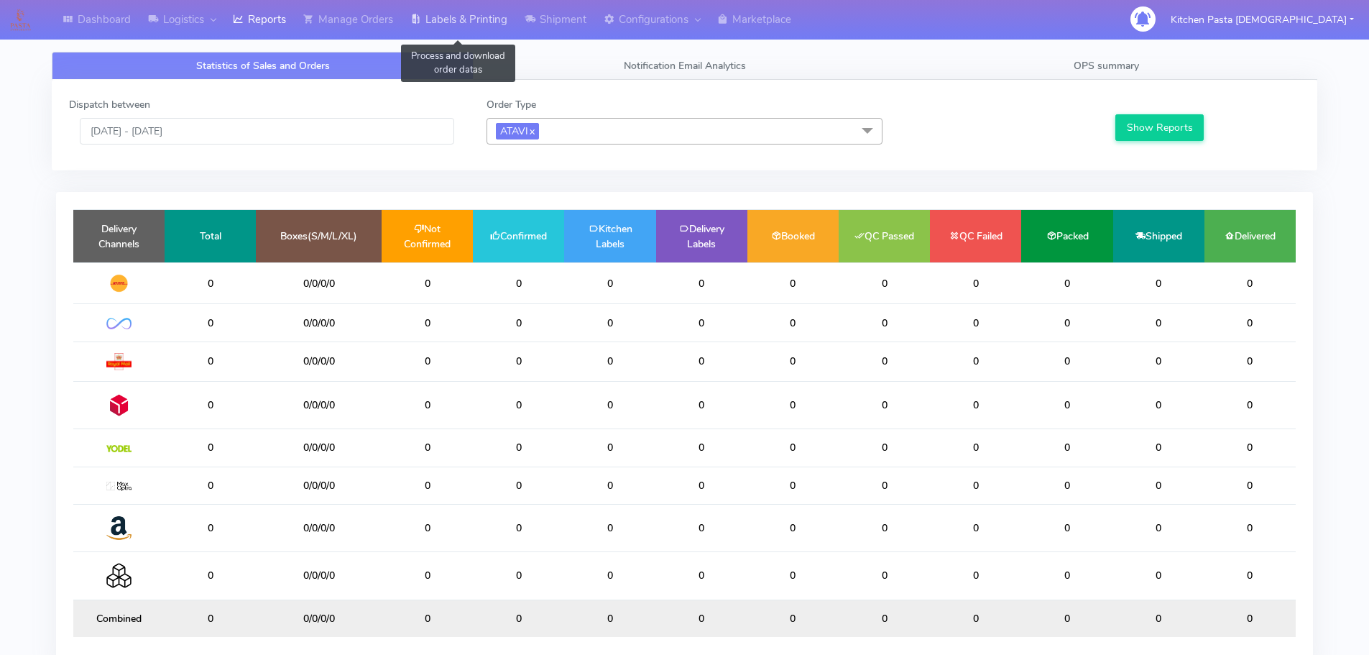
click at [471, 33] on link "Labels & Printing" at bounding box center [459, 20] width 114 height 40
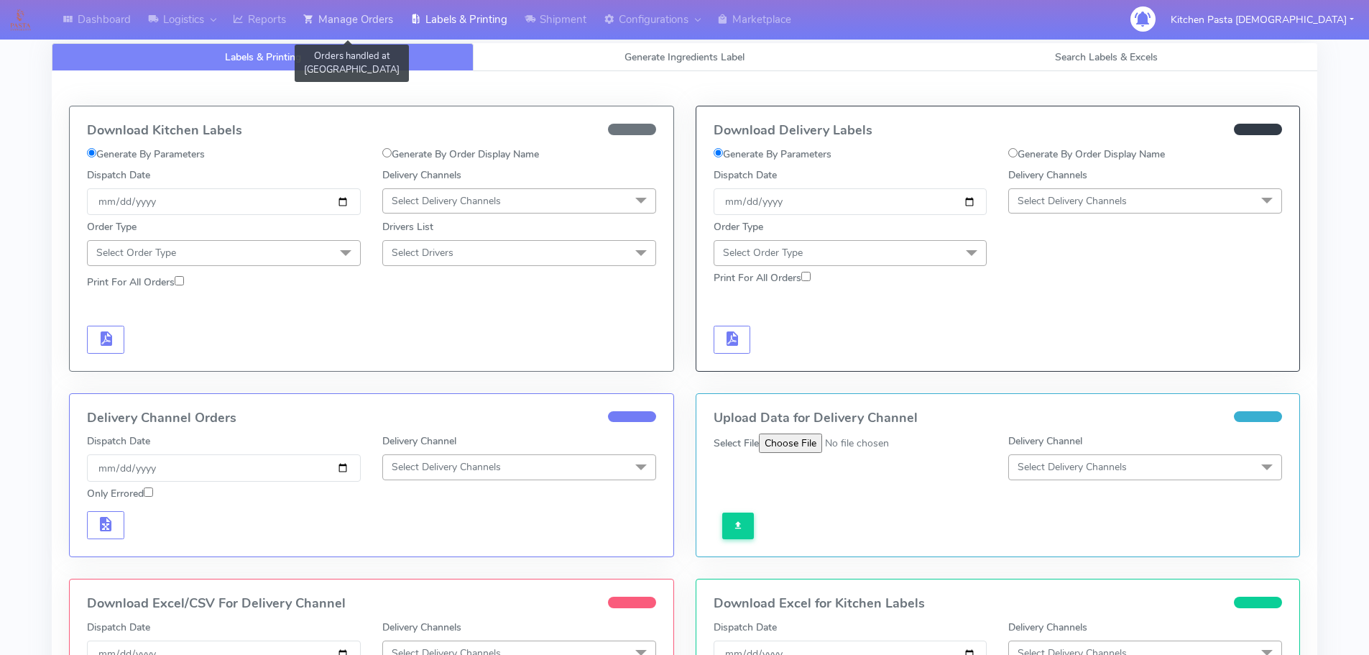
click at [355, 28] on link "Manage Orders" at bounding box center [348, 20] width 107 height 40
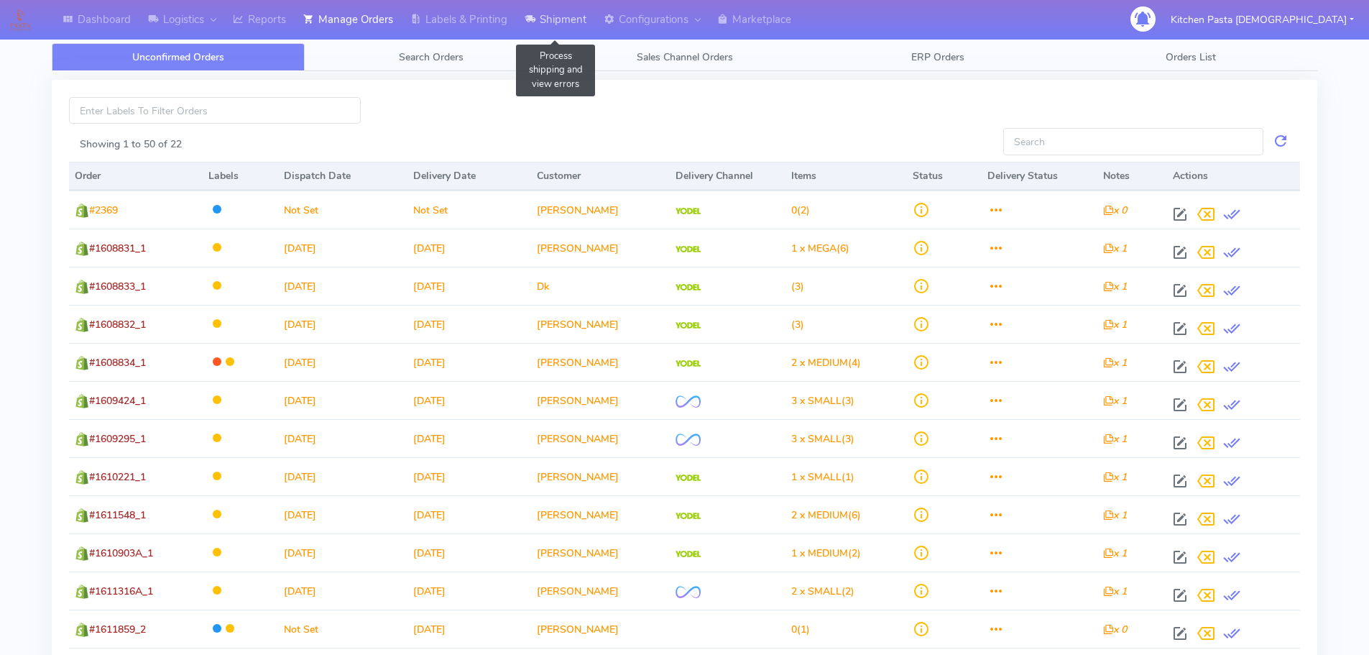
click at [552, 25] on link "Shipment" at bounding box center [555, 20] width 79 height 40
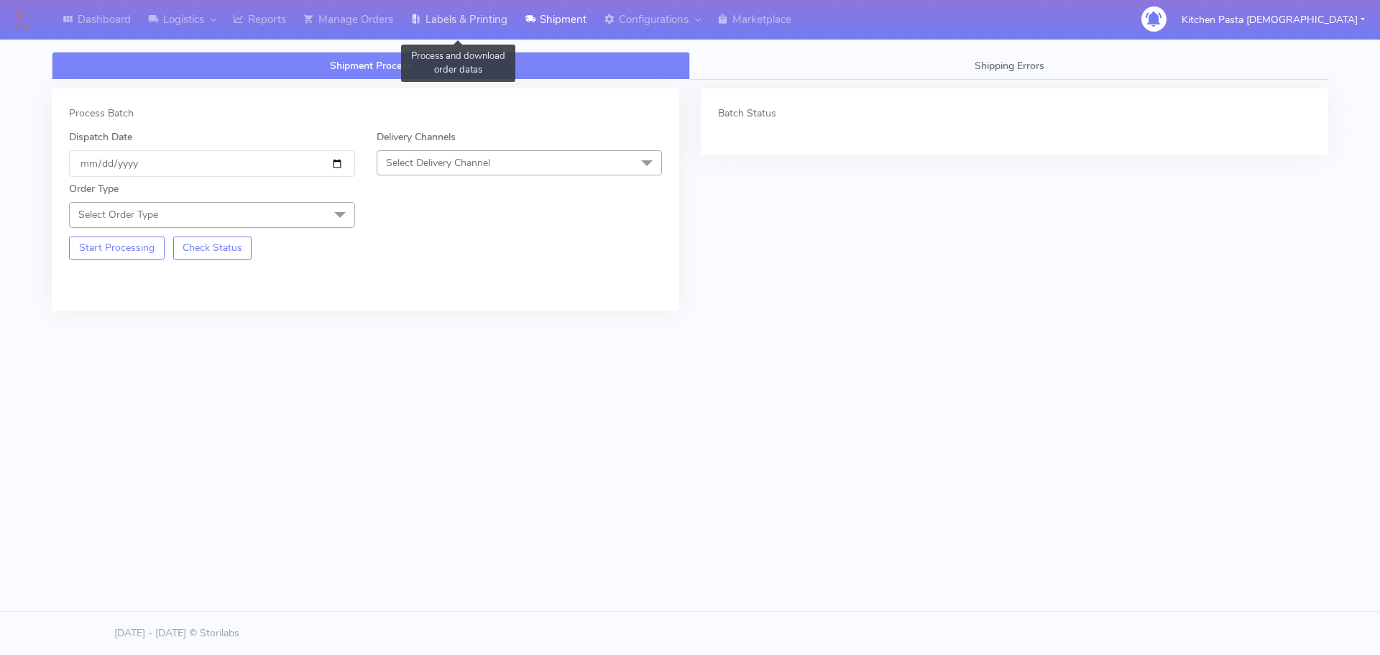
click at [469, 14] on link "Labels & Printing" at bounding box center [459, 20] width 114 height 40
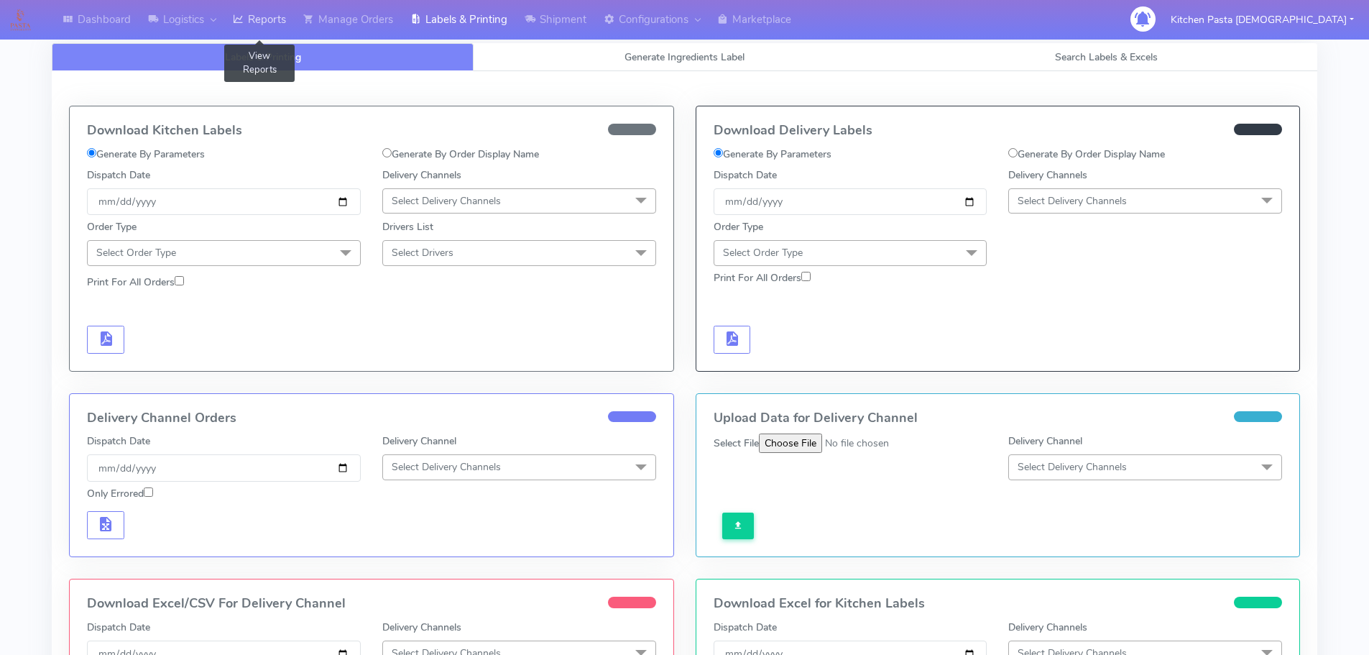
click at [264, 14] on link "Reports" at bounding box center [259, 20] width 70 height 40
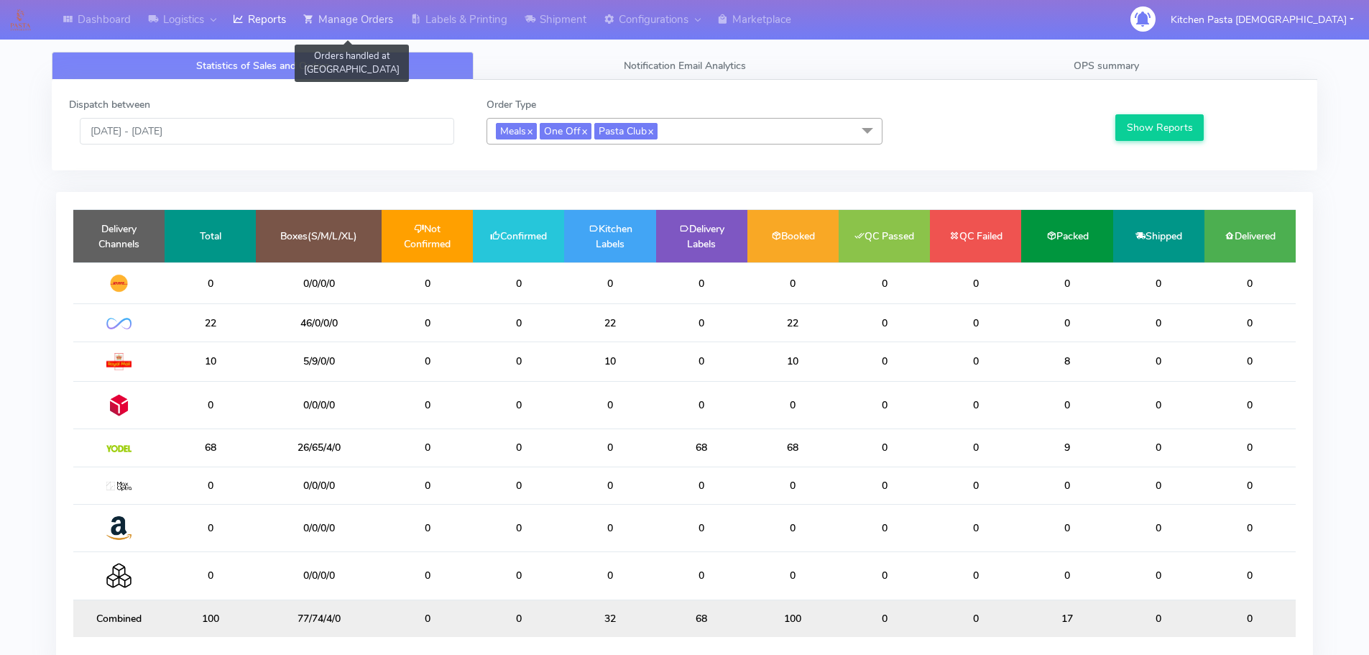
click at [372, 24] on link "Manage Orders" at bounding box center [348, 20] width 107 height 40
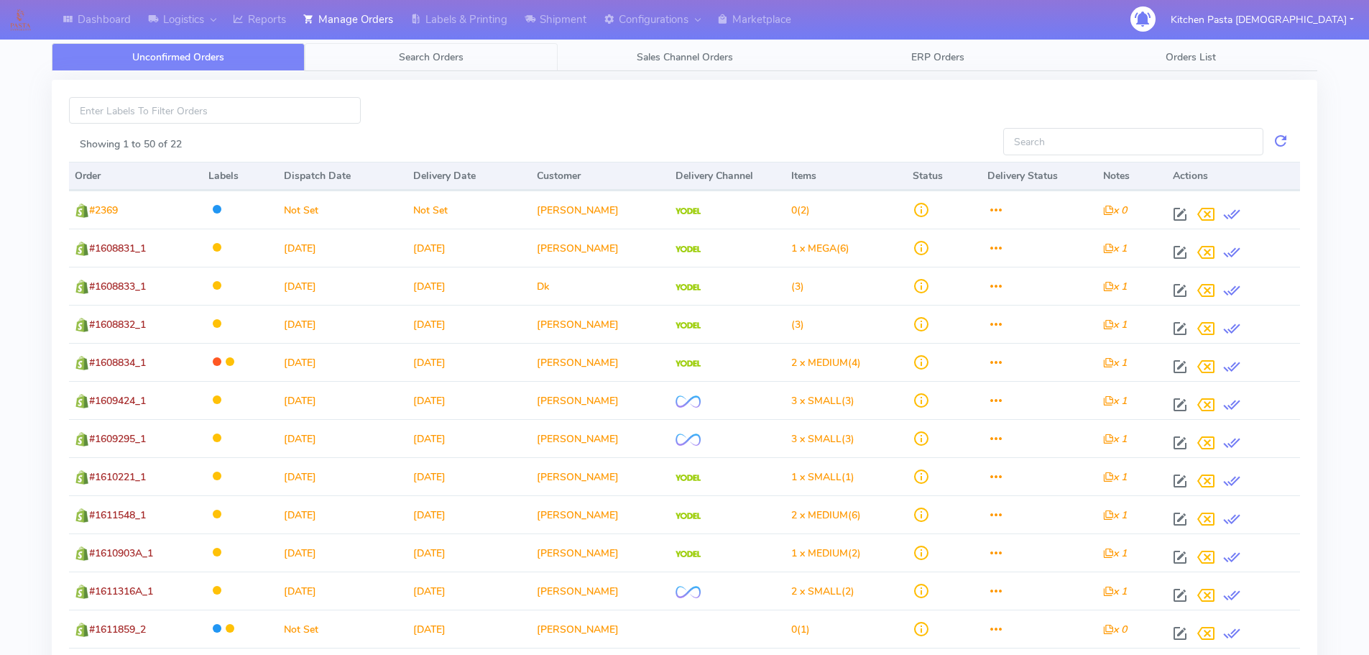
click at [403, 47] on link "Search Orders" at bounding box center [431, 57] width 253 height 28
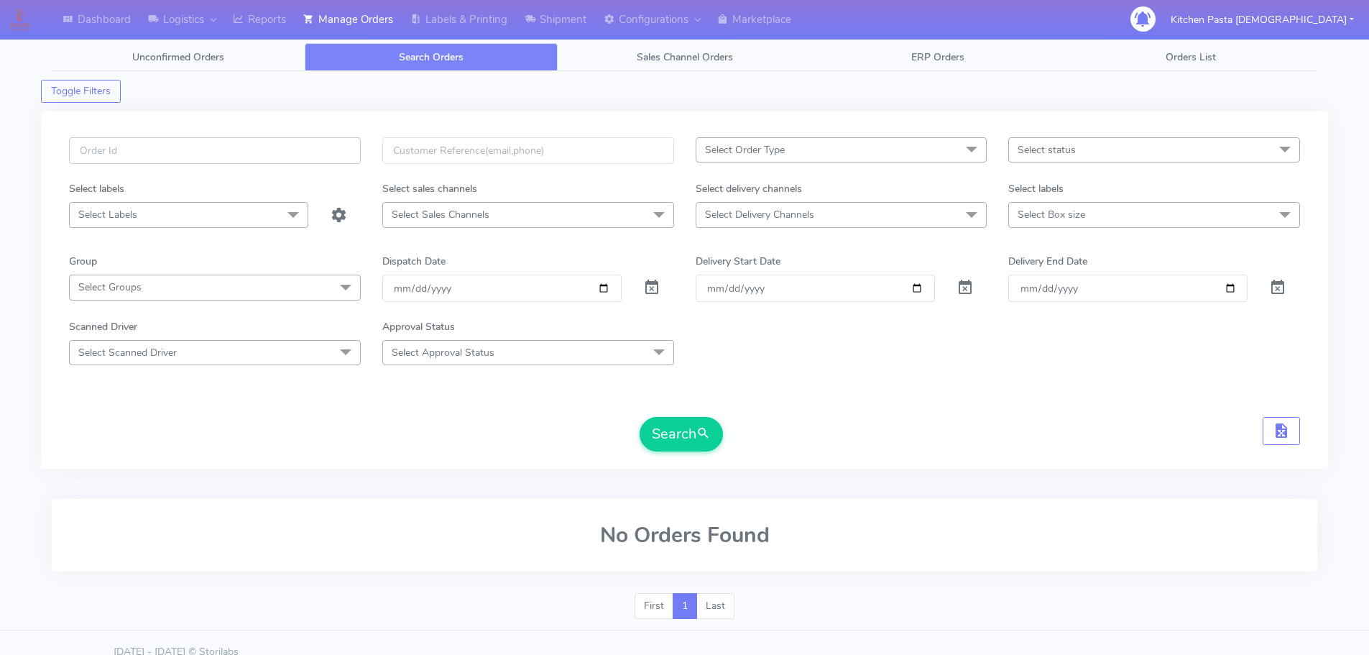
click at [267, 150] on input "text" at bounding box center [215, 150] width 292 height 27
type input "#1476"
click at [640, 417] on button "Search" at bounding box center [681, 434] width 83 height 34
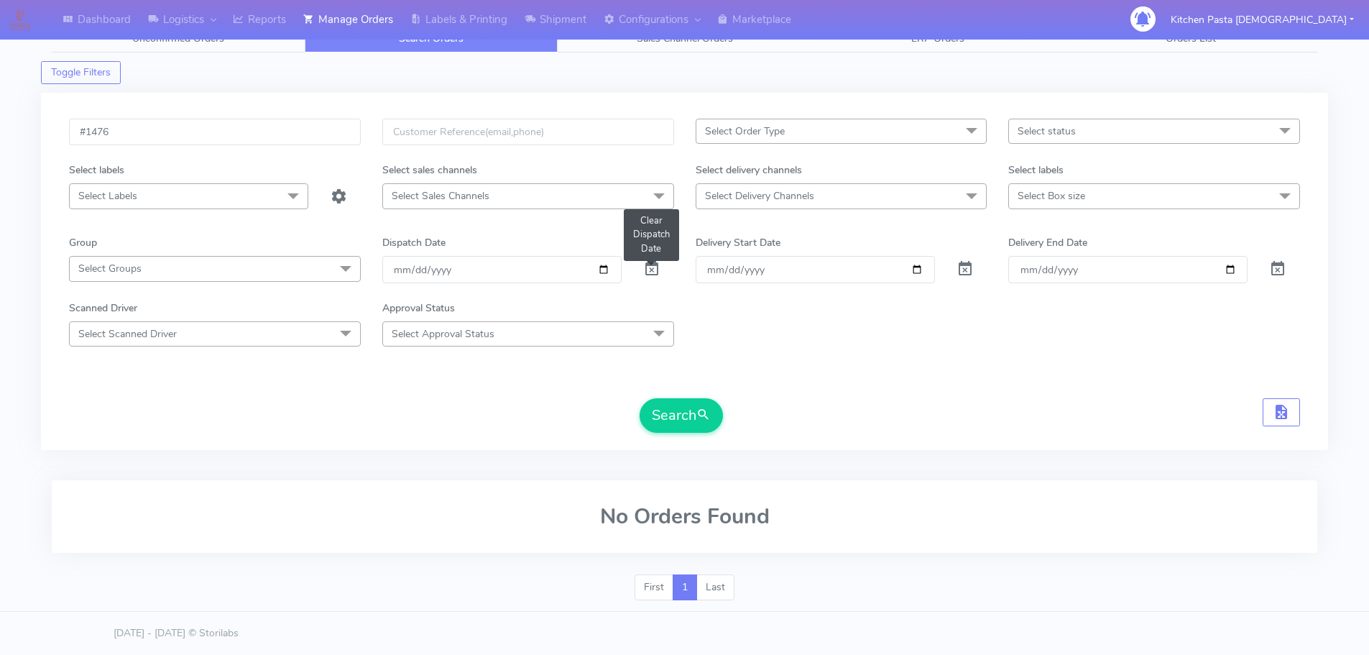
click at [648, 265] on span at bounding box center [651, 272] width 17 height 14
click at [673, 416] on button "Search" at bounding box center [681, 415] width 83 height 34
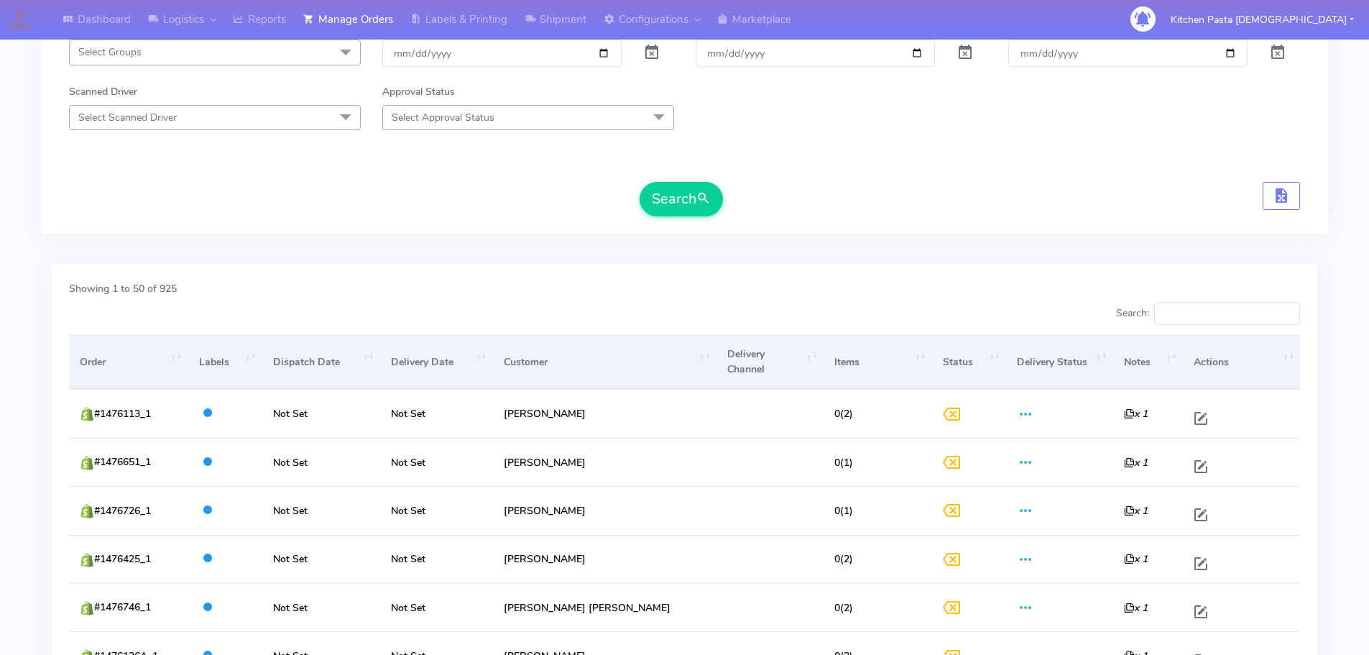
scroll to position [234, 0]
